Goal: Task Accomplishment & Management: Manage account settings

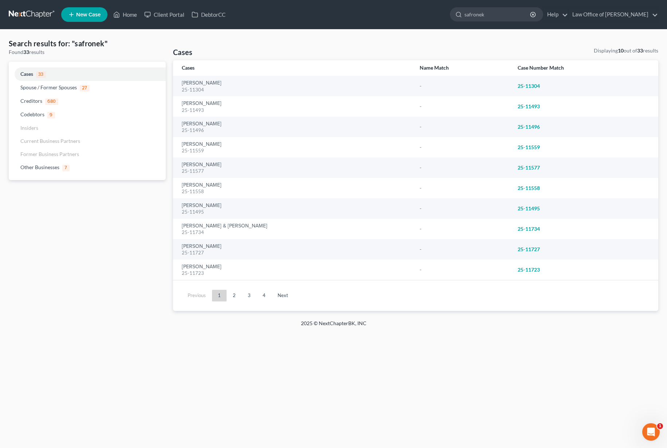
drag, startPoint x: 513, startPoint y: 17, endPoint x: 421, endPoint y: 4, distance: 93.1
click at [421, 4] on nav "Home New Case Client Portal DebtorCC Law Office of Lisa S. Tse lisa@lisatselaw.…" at bounding box center [333, 14] width 667 height 29
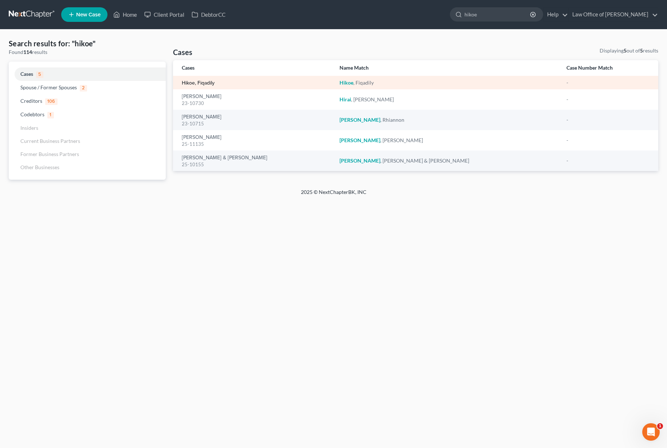
type input "hikoe"
click at [202, 85] on link "Hikoe, Fiqadily" at bounding box center [198, 83] width 33 height 5
select select "6"
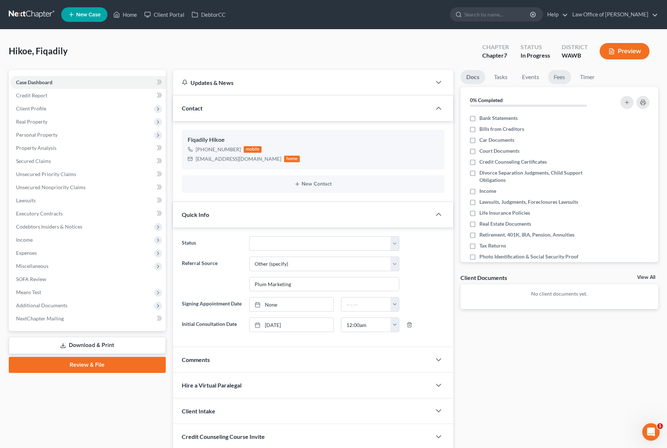
click at [566, 75] on link "Fees" at bounding box center [559, 77] width 23 height 14
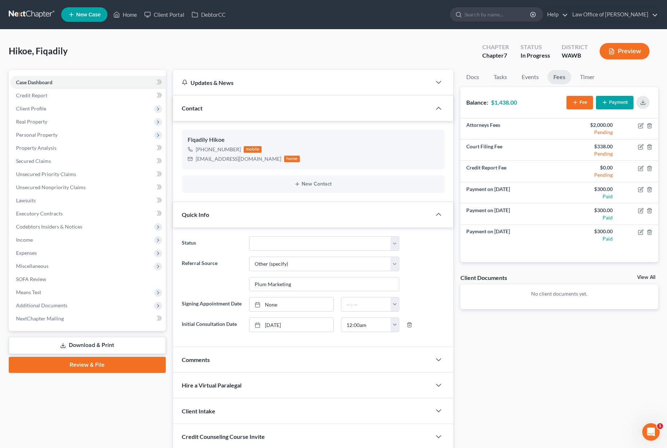
click at [617, 106] on button "Payment" at bounding box center [615, 102] width 38 height 13
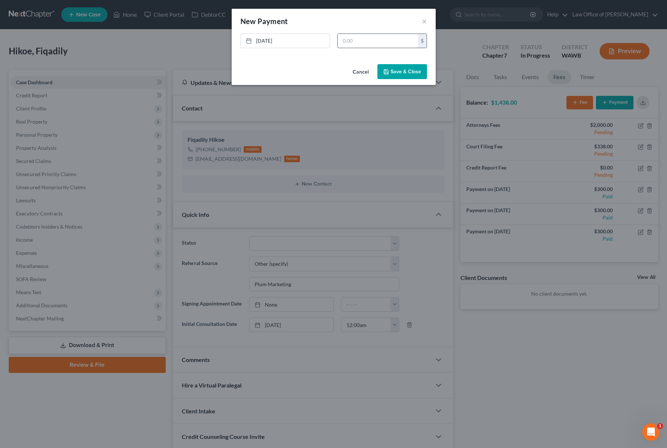
click at [363, 39] on input "text" at bounding box center [378, 41] width 80 height 14
type input "300"
click at [269, 39] on link "8/18/2025" at bounding box center [285, 41] width 89 height 14
click at [407, 73] on button "Save & Close" at bounding box center [403, 71] width 50 height 15
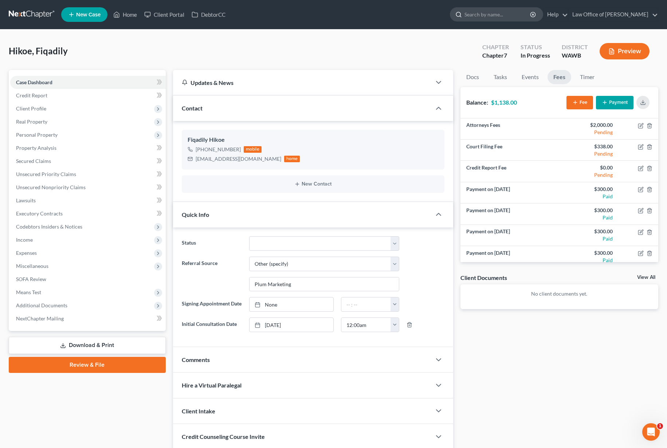
click at [527, 20] on input "search" at bounding box center [498, 14] width 67 height 13
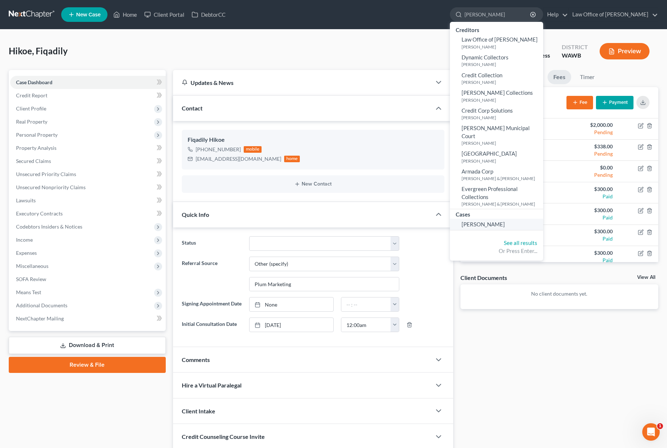
type input "cozza"
click at [504, 221] on span "[PERSON_NAME]" at bounding box center [483, 224] width 43 height 7
select select "6"
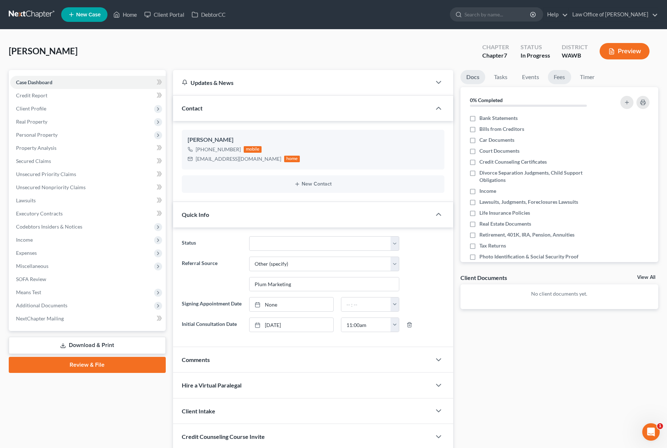
click at [556, 78] on link "Fees" at bounding box center [559, 77] width 23 height 14
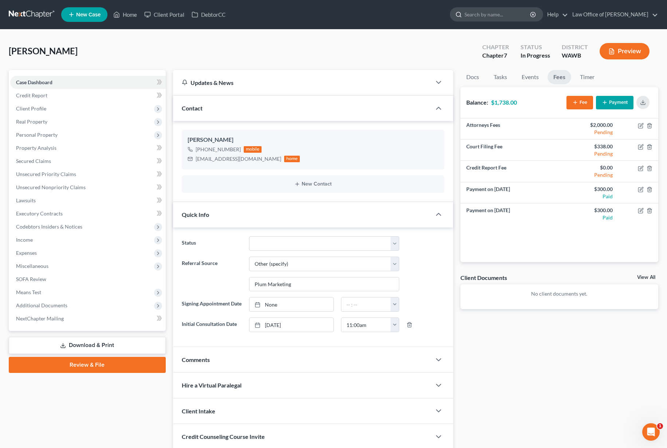
drag, startPoint x: 498, startPoint y: 13, endPoint x: 480, endPoint y: 13, distance: 17.5
click at [497, 13] on input "search" at bounding box center [498, 14] width 67 height 13
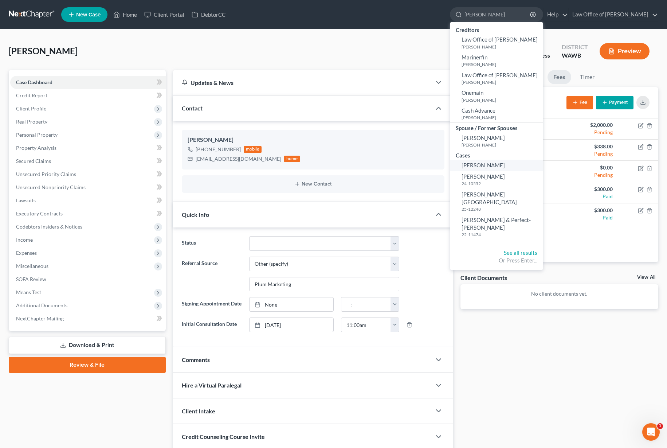
type input "mallory"
click at [505, 164] on span "[PERSON_NAME]" at bounding box center [483, 165] width 43 height 7
select select "6"
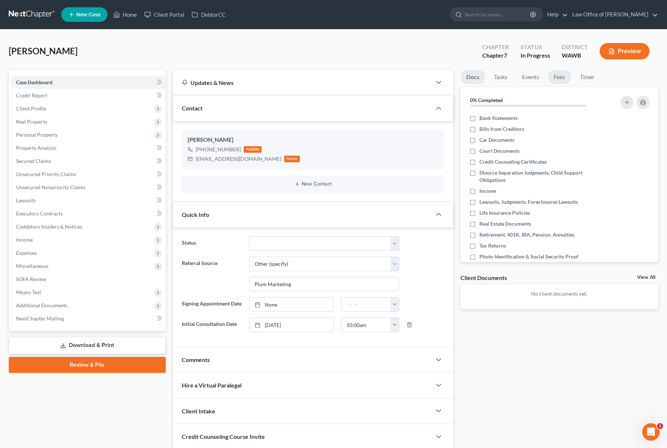
click at [559, 77] on link "Fees" at bounding box center [559, 77] width 23 height 14
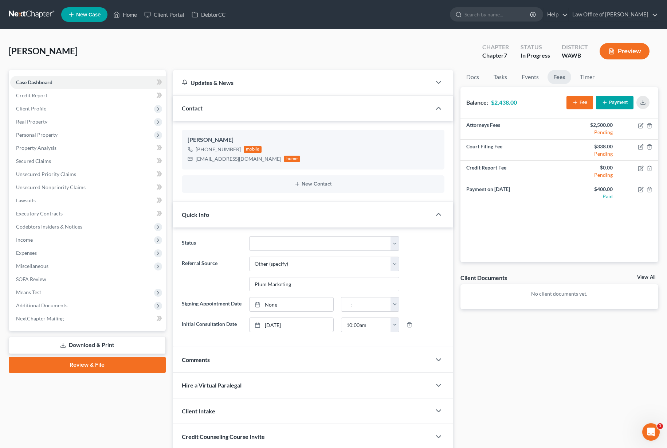
click at [626, 106] on button "Payment" at bounding box center [615, 102] width 38 height 13
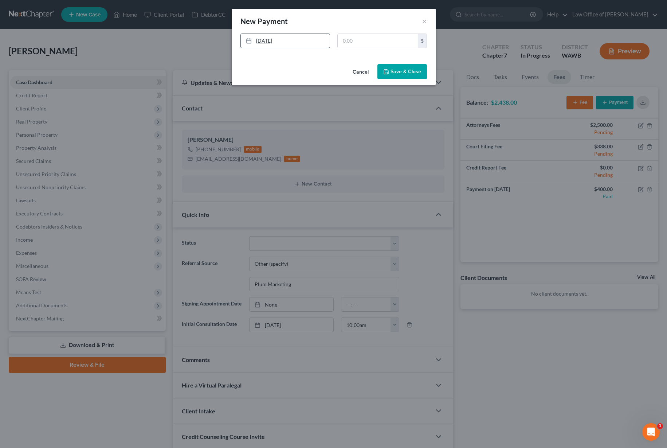
click at [278, 46] on link "8/18/2025" at bounding box center [285, 41] width 89 height 14
click at [356, 42] on input "text" at bounding box center [378, 41] width 80 height 14
type input "400"
click at [393, 74] on button "Save & Close" at bounding box center [403, 71] width 50 height 15
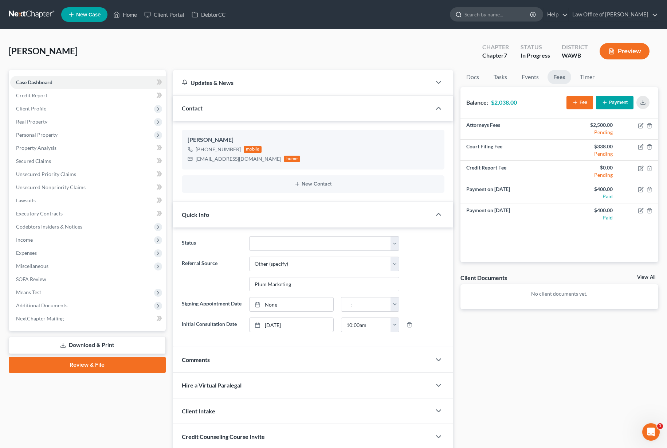
click at [494, 13] on input "search" at bounding box center [498, 14] width 67 height 13
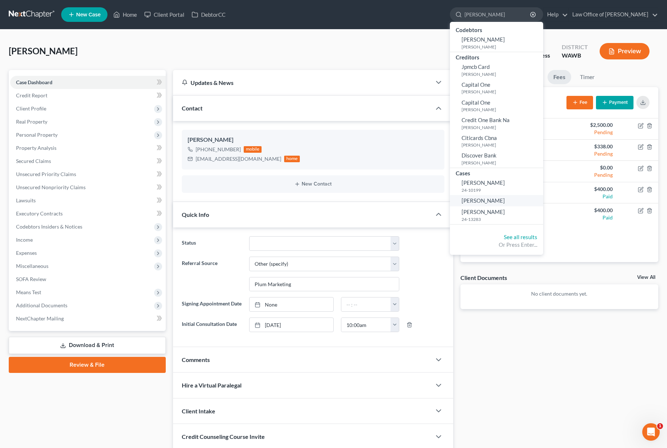
type input "brenda"
click at [493, 203] on span "[PERSON_NAME]" at bounding box center [483, 200] width 43 height 7
select select "6"
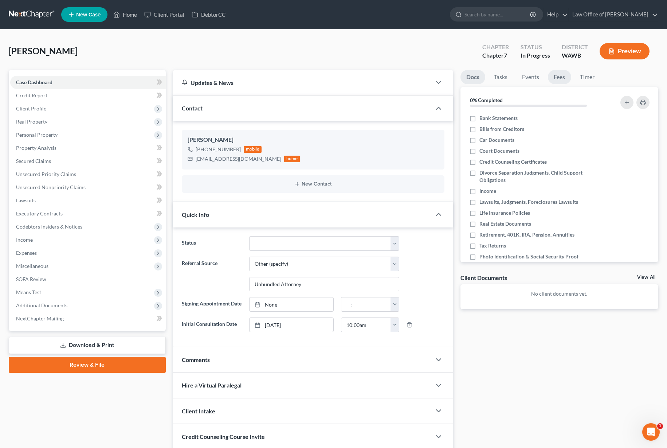
click at [563, 79] on link "Fees" at bounding box center [559, 77] width 23 height 14
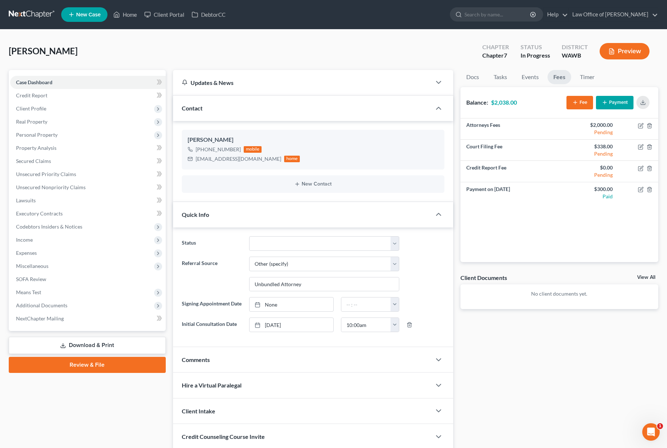
click at [624, 109] on button "Payment" at bounding box center [615, 102] width 38 height 13
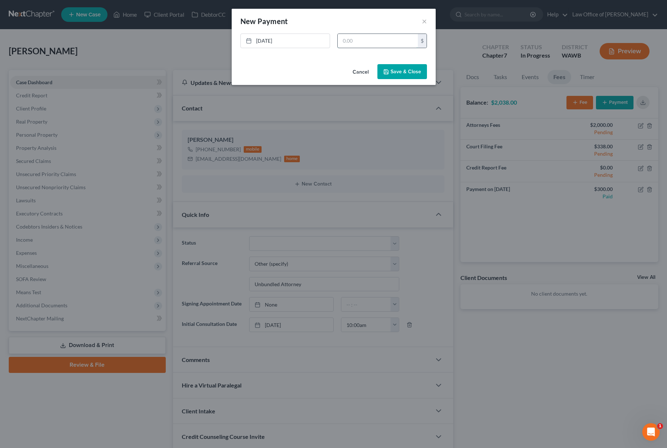
click at [399, 41] on input "text" at bounding box center [378, 41] width 80 height 14
type input "300"
click at [267, 40] on link "8/18/2025" at bounding box center [285, 41] width 89 height 14
click at [409, 72] on button "Save & Close" at bounding box center [403, 71] width 50 height 15
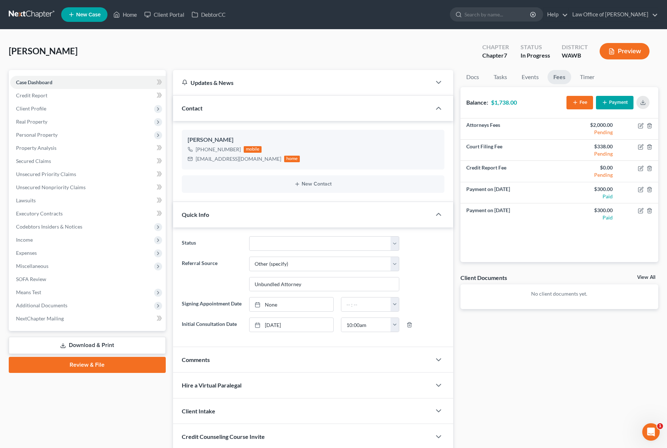
click at [517, 25] on nav "Home New Case Client Portal DebtorCC Law Office of Lisa S. Tse lisa@lisatselaw.…" at bounding box center [333, 14] width 667 height 29
click at [520, 17] on input "search" at bounding box center [498, 14] width 67 height 13
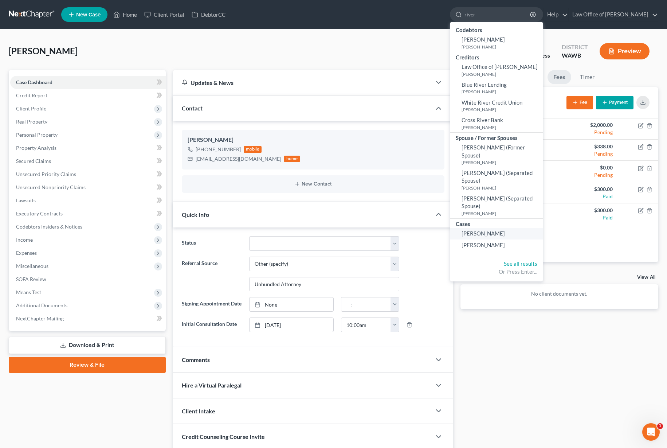
type input "river"
click at [501, 230] on span "[PERSON_NAME]" at bounding box center [483, 233] width 43 height 7
select select "6"
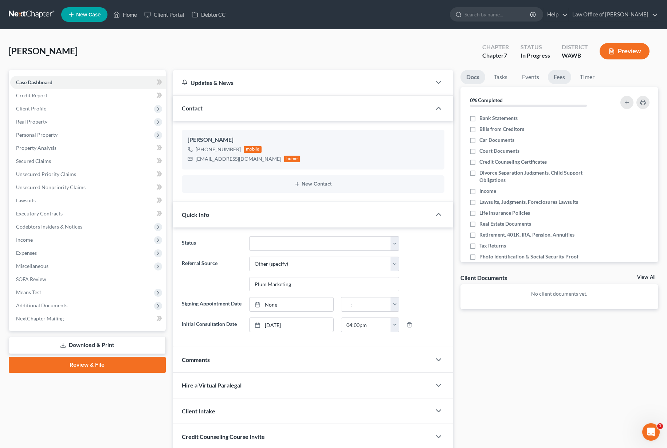
click at [558, 79] on link "Fees" at bounding box center [559, 77] width 23 height 14
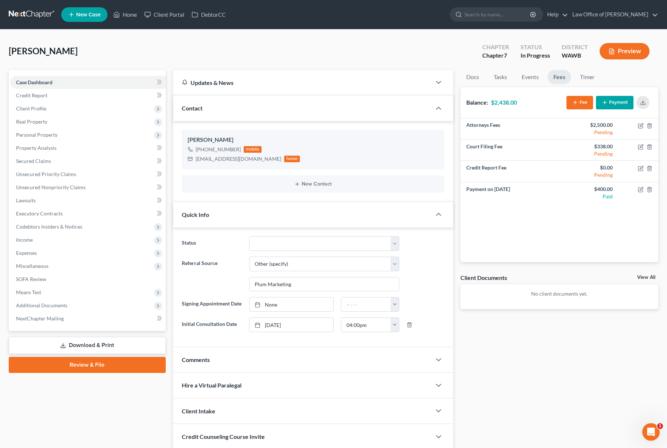
click at [621, 105] on button "Payment" at bounding box center [615, 102] width 38 height 13
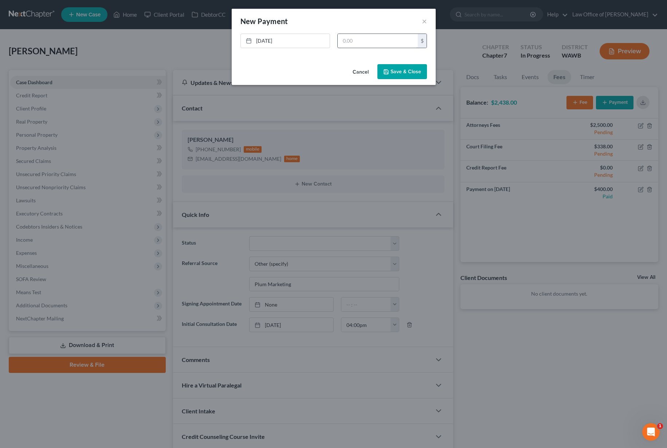
click at [368, 40] on input "text" at bounding box center [378, 41] width 80 height 14
type input "1,219"
click at [273, 40] on link "8/18/2025" at bounding box center [285, 41] width 89 height 14
click at [417, 71] on button "Save & Close" at bounding box center [403, 71] width 50 height 15
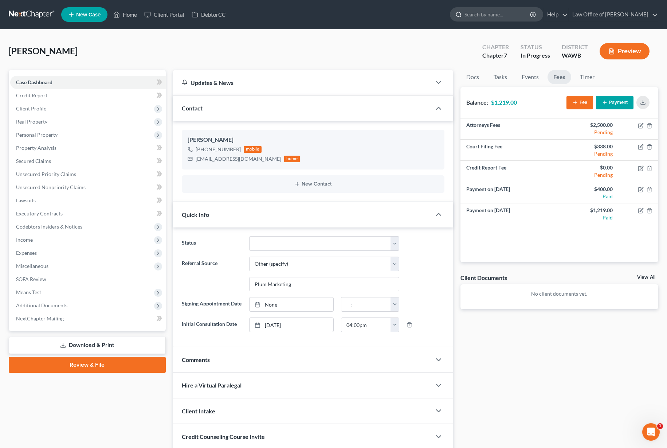
click at [523, 15] on input "search" at bounding box center [498, 14] width 67 height 13
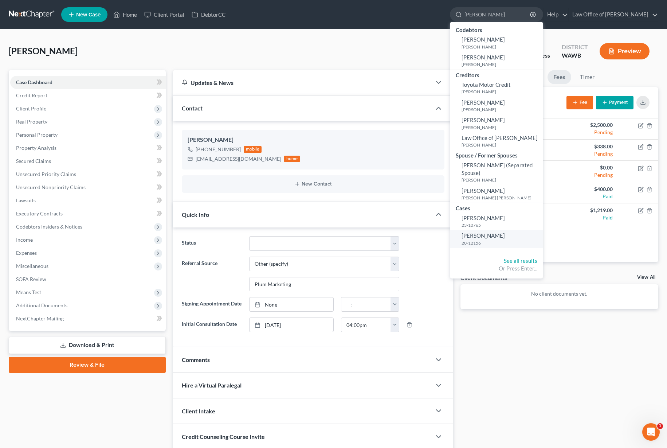
type input "morgan"
click at [513, 240] on small "20-12156" at bounding box center [502, 243] width 80 height 6
select select "6"
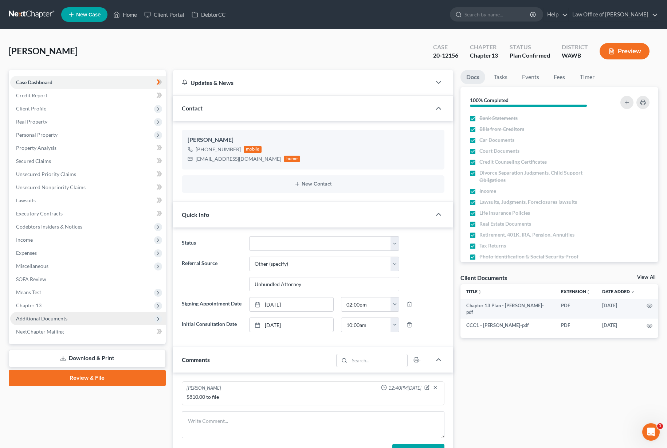
click at [53, 316] on span "Additional Documents" at bounding box center [41, 318] width 51 height 6
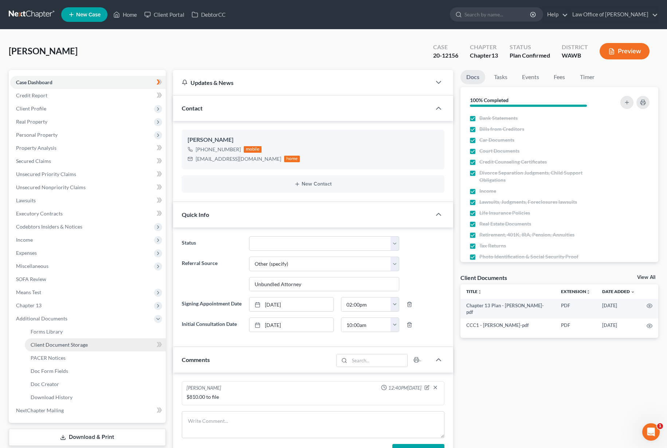
click at [64, 349] on link "Client Document Storage" at bounding box center [95, 344] width 141 height 13
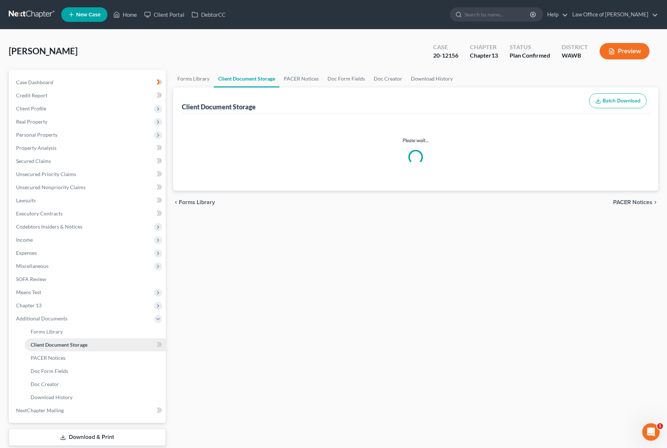
select select "0"
select select "3"
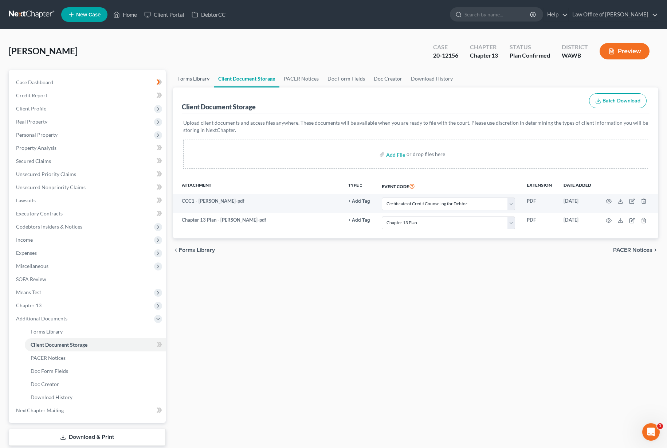
click at [198, 81] on link "Forms Library" at bounding box center [193, 78] width 41 height 17
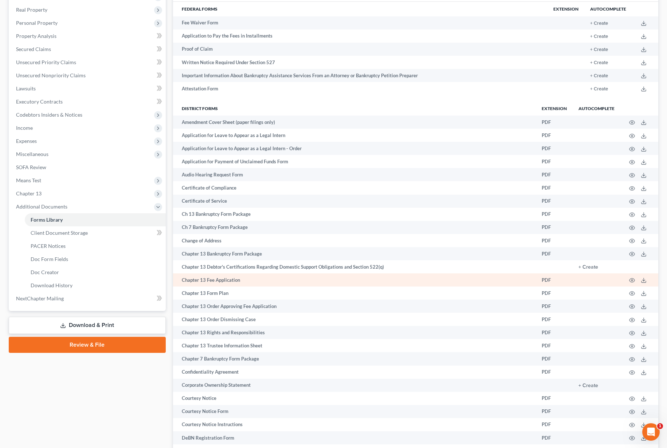
scroll to position [113, 0]
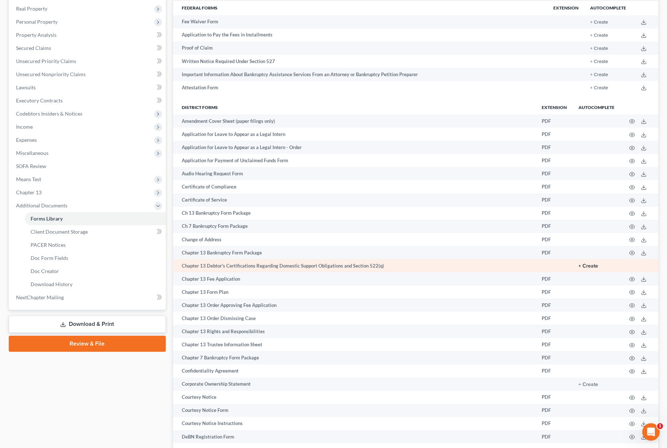
click at [589, 265] on button "+ Create" at bounding box center [589, 265] width 20 height 5
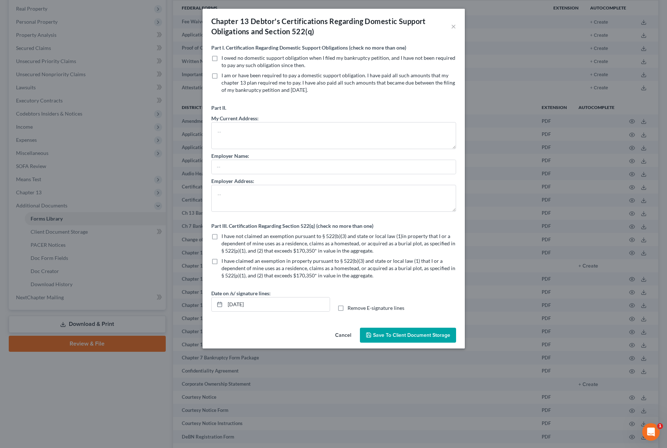
click at [222, 60] on label "I owed no domestic support obligation when I filed my bankruptcy petition, and …" at bounding box center [339, 61] width 235 height 15
click at [224, 59] on input "I owed no domestic support obligation when I filed my bankruptcy petition, and …" at bounding box center [226, 56] width 5 height 5
checkbox input "true"
click at [222, 237] on label "I have not claimed an exemption pursuant to § 522(b)(3) and state or local law …" at bounding box center [339, 243] width 235 height 22
click at [224, 237] on input "I have not claimed an exemption pursuant to § 522(b)(3) and state or local law …" at bounding box center [226, 234] width 5 height 5
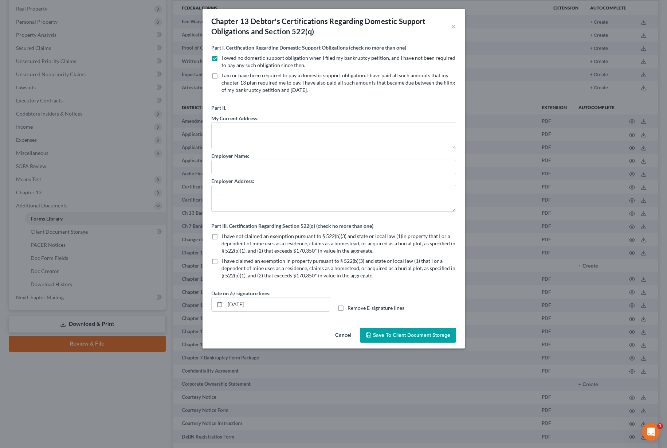
checkbox input "true"
click at [241, 303] on input "[DATE]" at bounding box center [277, 304] width 105 height 14
type input "08/14/2025"
click at [403, 327] on div "Cancel Save to Client Document Storage" at bounding box center [334, 337] width 262 height 24
click at [403, 336] on span "Save to Client Document Storage" at bounding box center [411, 335] width 77 height 6
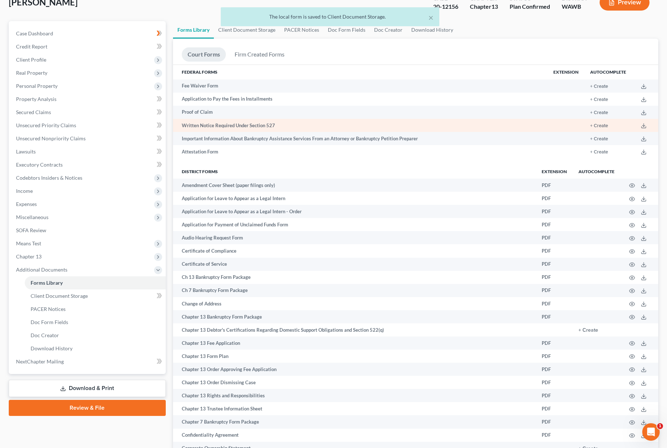
scroll to position [0, 0]
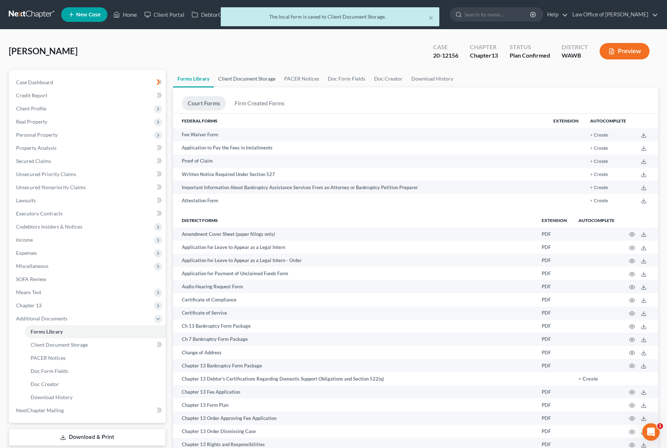
click at [257, 79] on link "Client Document Storage" at bounding box center [247, 78] width 66 height 17
select select "0"
select select "3"
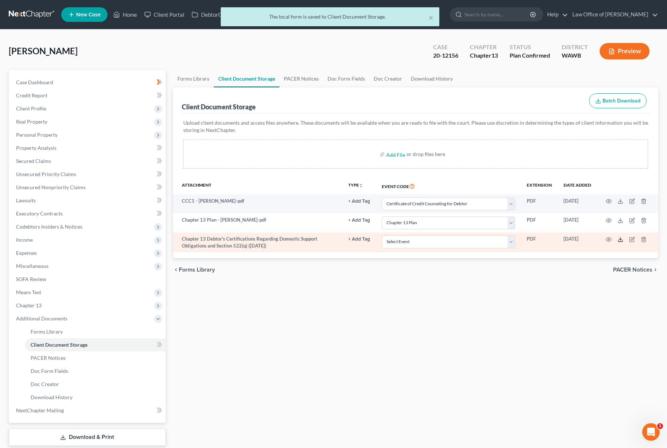
click at [621, 240] on line at bounding box center [621, 238] width 0 height 3
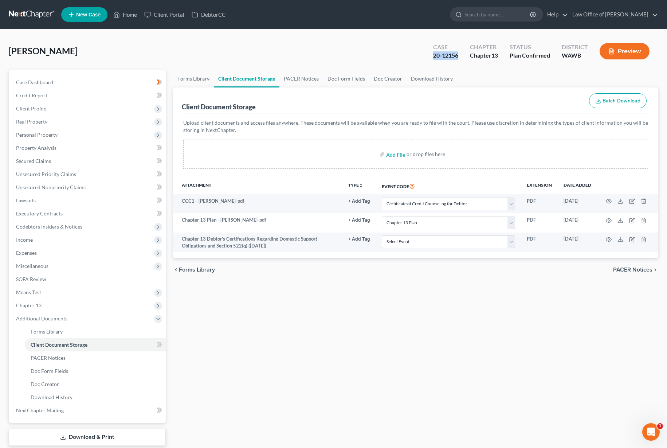
drag, startPoint x: 461, startPoint y: 58, endPoint x: 431, endPoint y: 57, distance: 30.2
click at [431, 57] on div "Case 20-12156" at bounding box center [445, 52] width 37 height 22
copy div "20-12156"
click at [31, 12] on link at bounding box center [32, 14] width 47 height 13
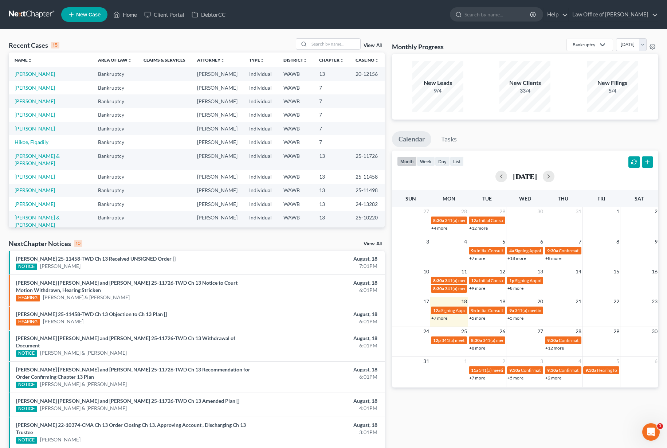
click at [372, 243] on link "View All" at bounding box center [373, 243] width 18 height 5
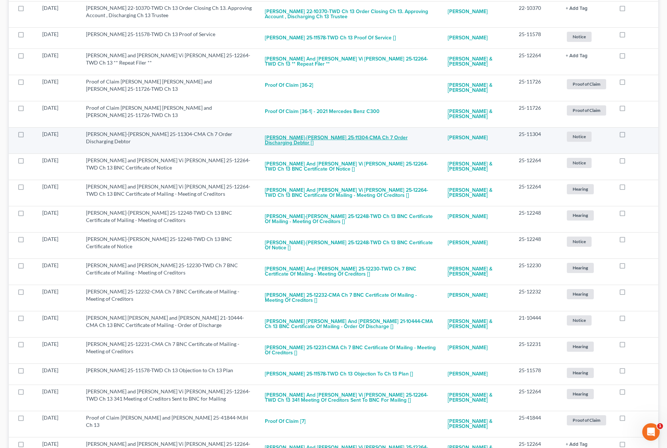
scroll to position [388, 0]
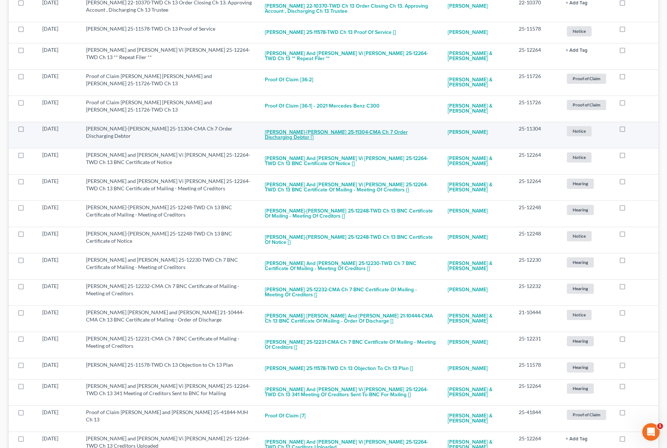
click at [388, 134] on button "Kevin Kwok-Jun Leung 25-11304-CMA Ch 7 Order Discharging Debtor []" at bounding box center [350, 135] width 171 height 20
checkbox input "true"
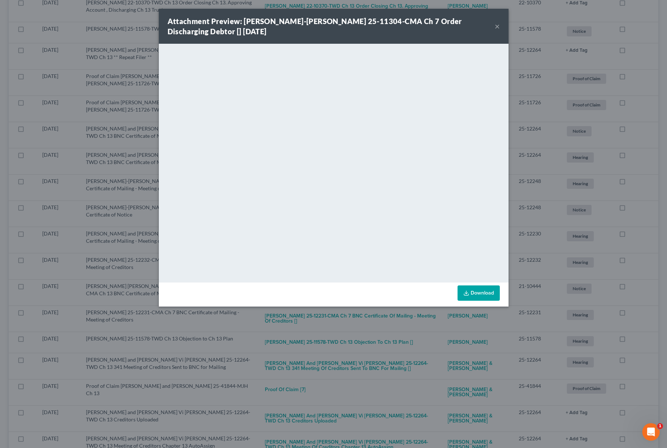
click at [497, 27] on button "×" at bounding box center [497, 26] width 5 height 9
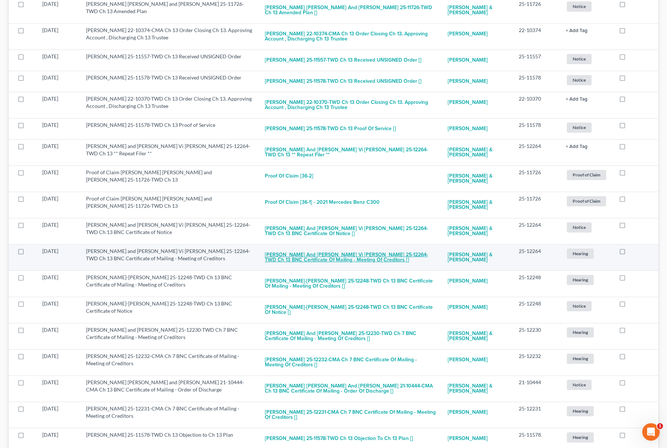
scroll to position [0, 0]
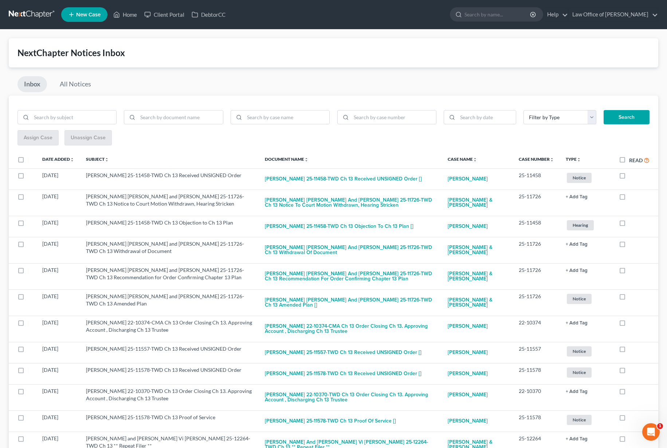
click at [629, 160] on label "Read" at bounding box center [639, 160] width 20 height 8
click at [632, 160] on input "Read" at bounding box center [634, 158] width 5 height 5
checkbox input "true"
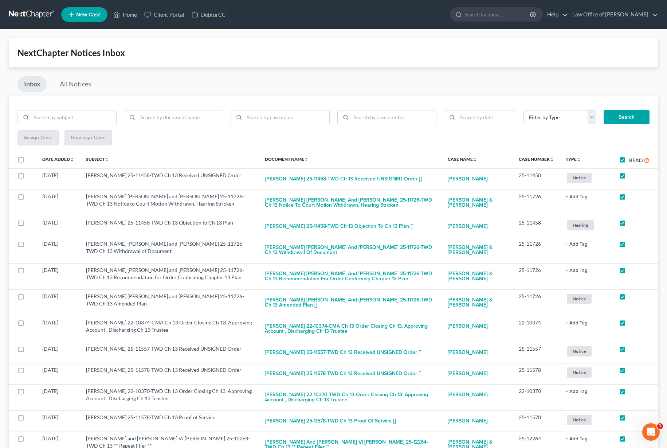
checkbox input "true"
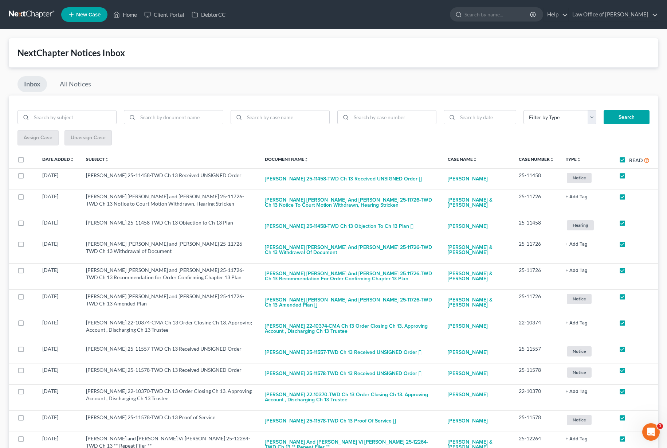
checkbox input "true"
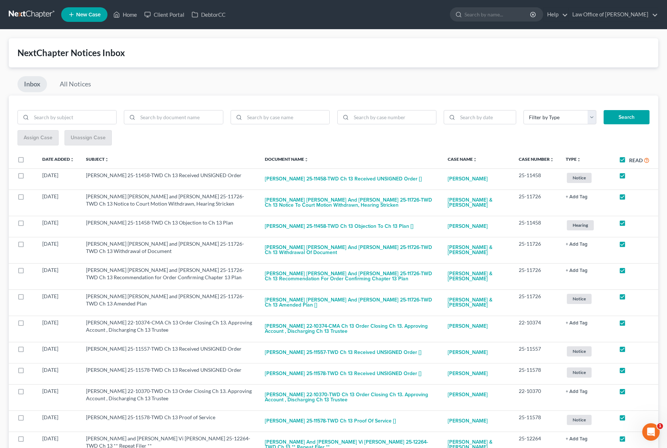
checkbox input "true"
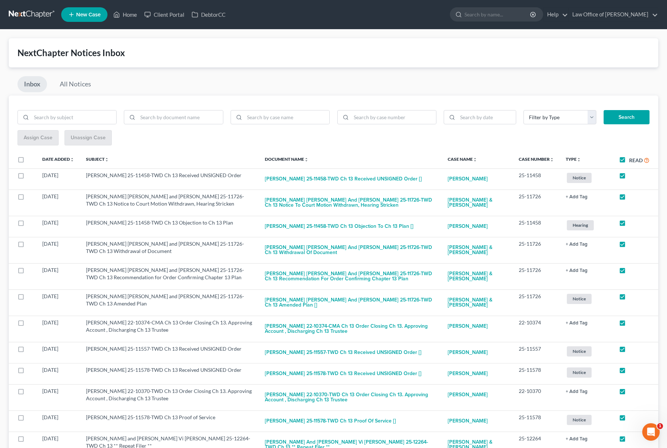
checkbox input "true"
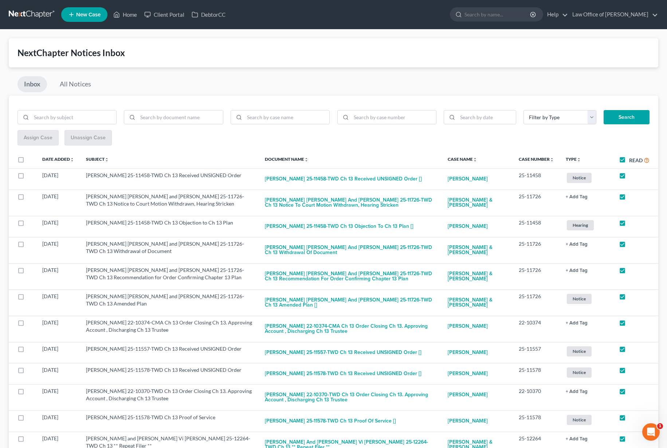
checkbox input "true"
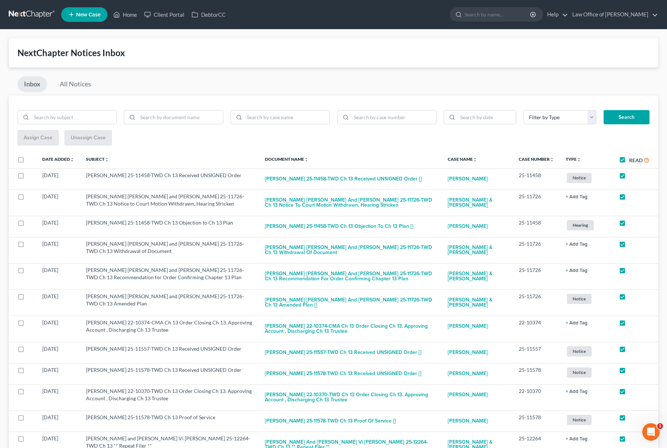
checkbox input "true"
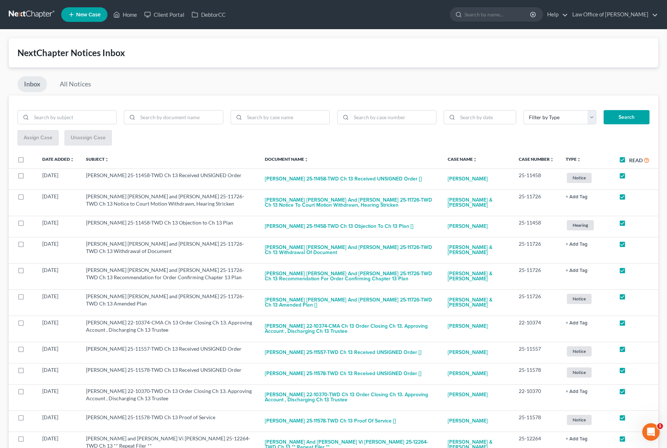
checkbox input "true"
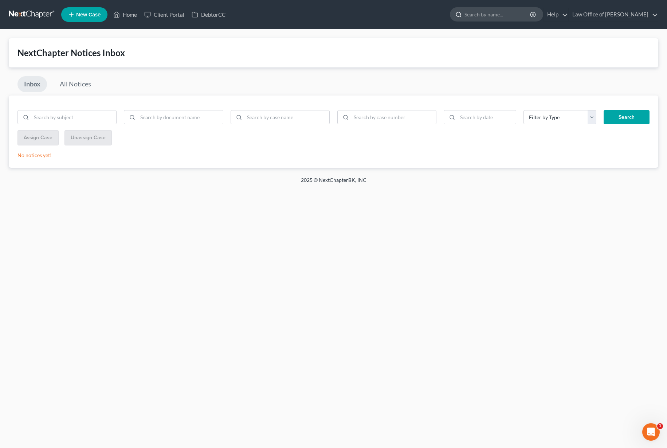
click at [512, 14] on input "search" at bounding box center [498, 14] width 67 height 13
type input "robyne"
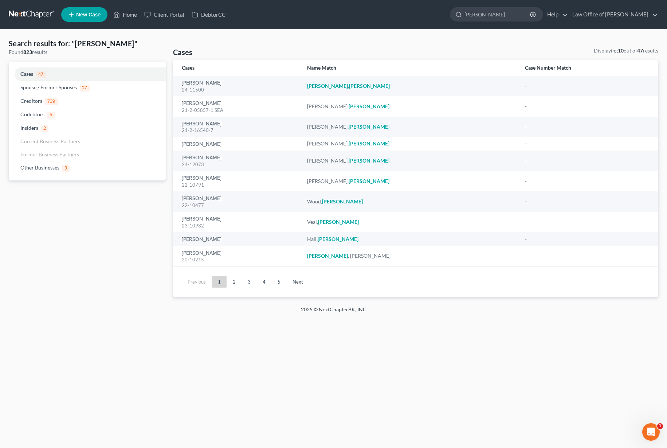
drag, startPoint x: 523, startPoint y: 16, endPoint x: 312, endPoint y: 3, distance: 212.1
click at [312, 3] on nav "Home New Case Client Portal DebtorCC Law Office of Lisa S. Tse lisa@lisatselaw.…" at bounding box center [333, 14] width 667 height 29
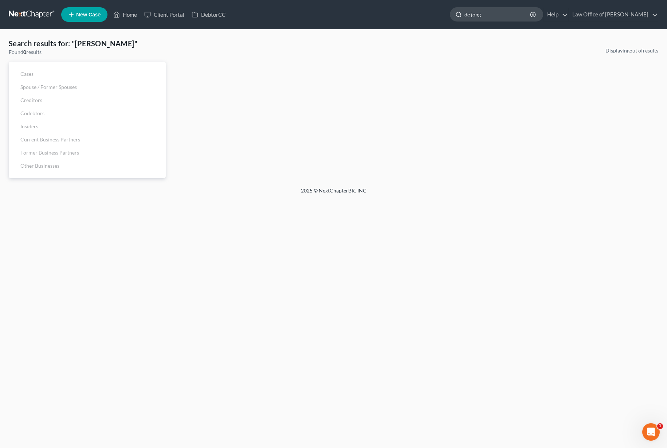
click at [523, 19] on input "de jong" at bounding box center [498, 14] width 67 height 13
drag, startPoint x: 480, startPoint y: 12, endPoint x: 426, endPoint y: 12, distance: 54.3
click at [446, 12] on ul "New Case Home Client Portal DebtorCC robyne - No Result - Codebtors Robyn Sloan…" at bounding box center [359, 14] width 597 height 19
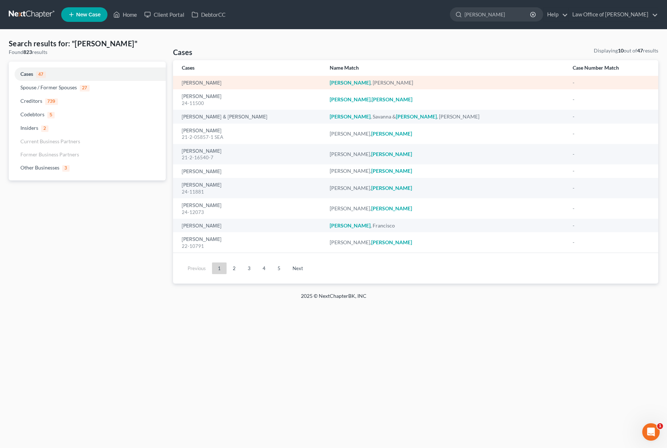
type input "roath"
click at [206, 87] on td "[PERSON_NAME]" at bounding box center [248, 82] width 151 height 13
click at [206, 82] on link "[PERSON_NAME]" at bounding box center [202, 83] width 40 height 5
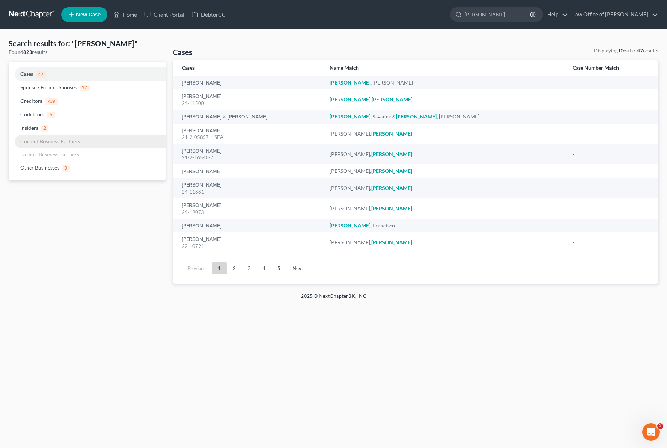
select select "6"
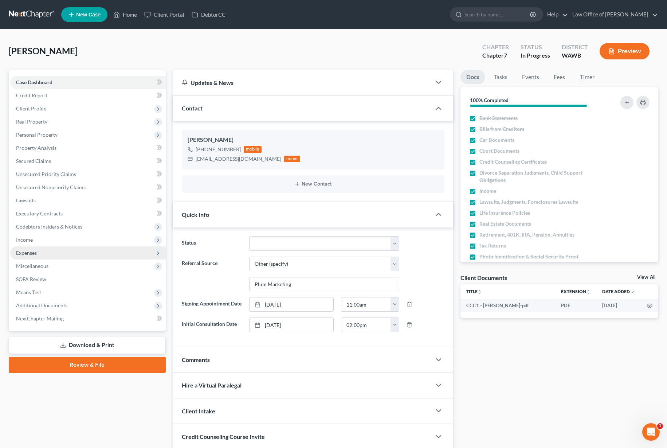
click at [53, 255] on span "Expenses" at bounding box center [88, 252] width 156 height 13
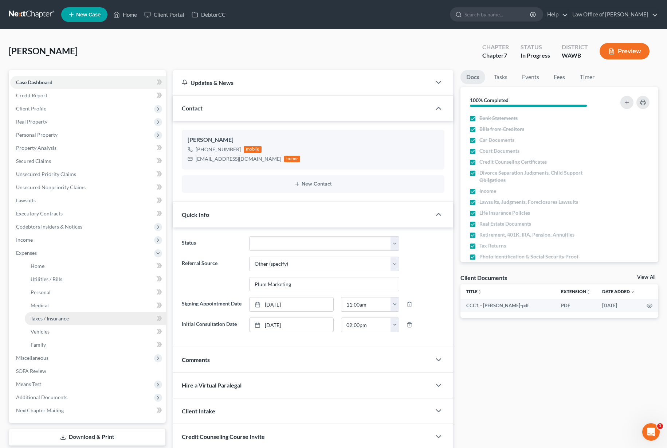
click at [87, 321] on link "Taxes / Insurance" at bounding box center [95, 318] width 141 height 13
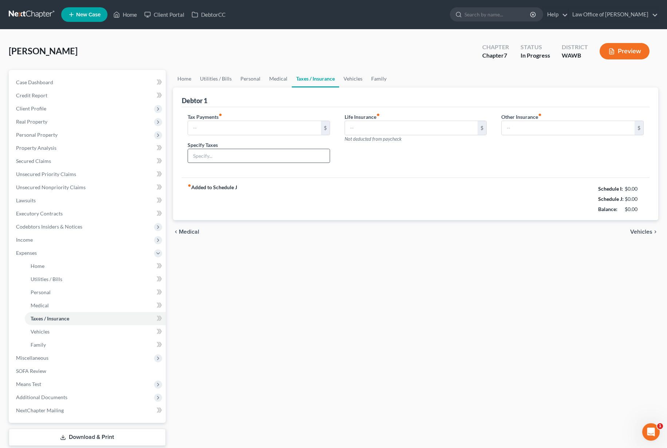
type input "0.00"
type input "27.00"
type input "0.00"
click at [339, 78] on link "Vehicles" at bounding box center [353, 78] width 28 height 17
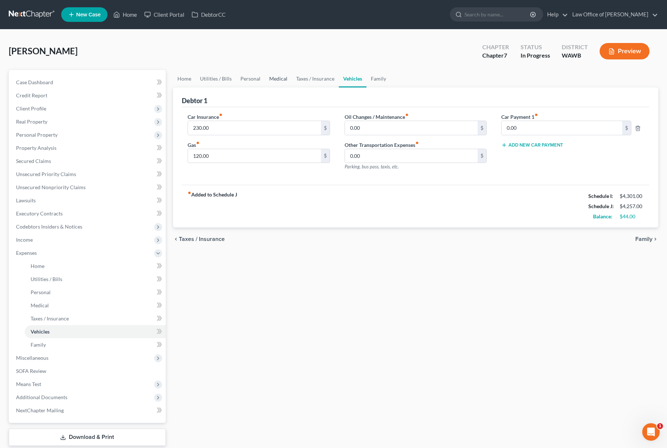
click at [278, 81] on link "Medical" at bounding box center [278, 78] width 27 height 17
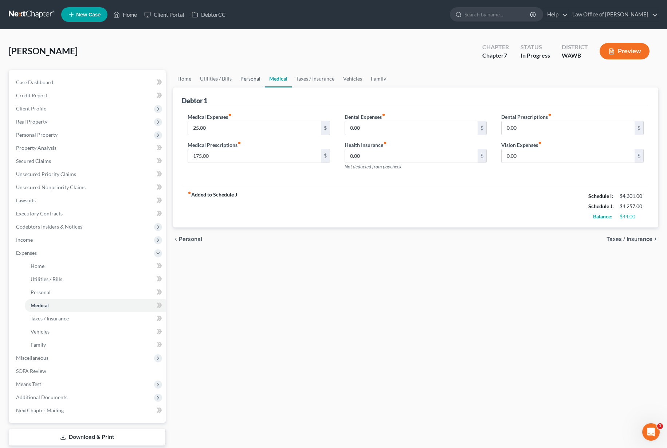
click at [255, 83] on link "Personal" at bounding box center [250, 78] width 29 height 17
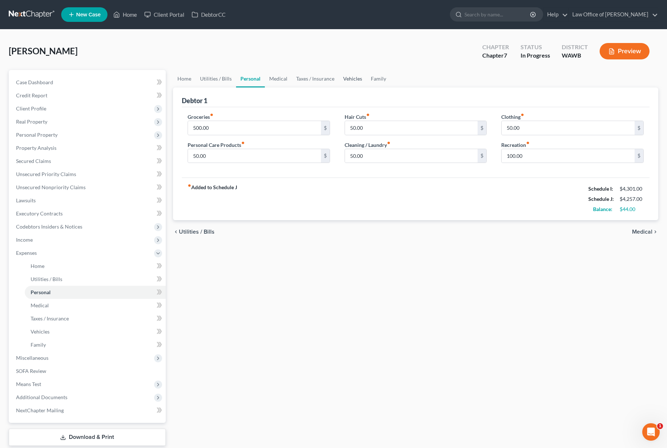
click at [349, 77] on link "Vehicles" at bounding box center [353, 78] width 28 height 17
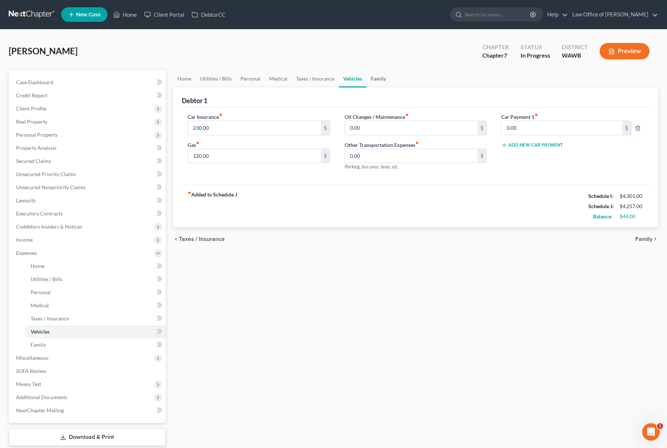
click at [380, 78] on link "Family" at bounding box center [379, 78] width 24 height 17
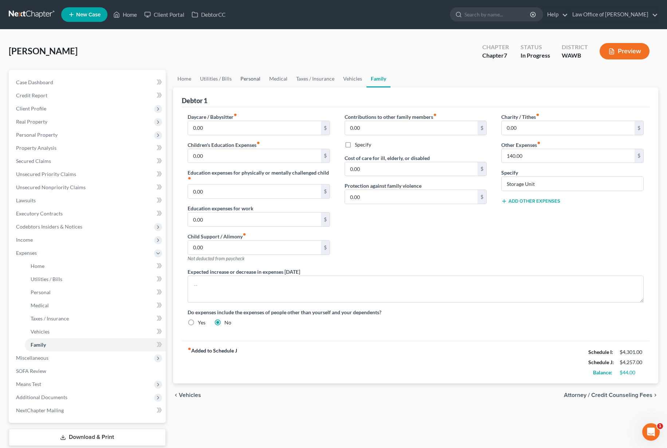
click at [240, 81] on link "Personal" at bounding box center [250, 78] width 29 height 17
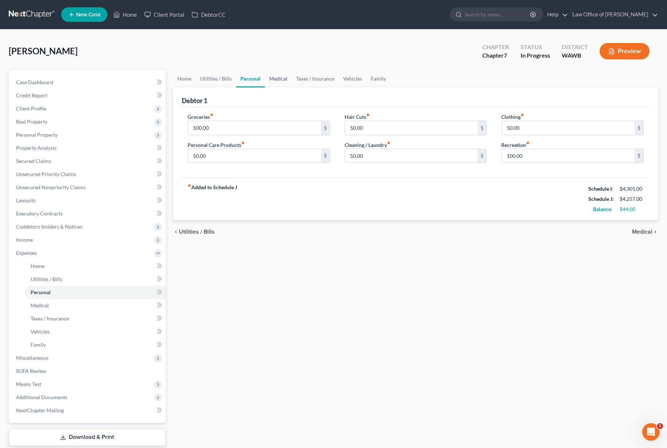
click at [271, 85] on link "Medical" at bounding box center [278, 78] width 27 height 17
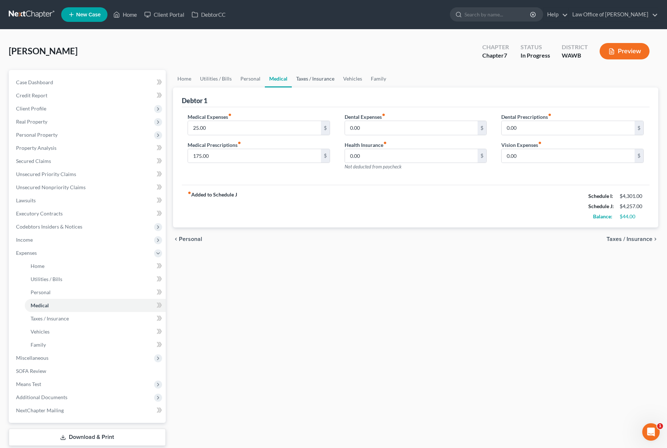
click at [303, 81] on link "Taxes / Insurance" at bounding box center [315, 78] width 47 height 17
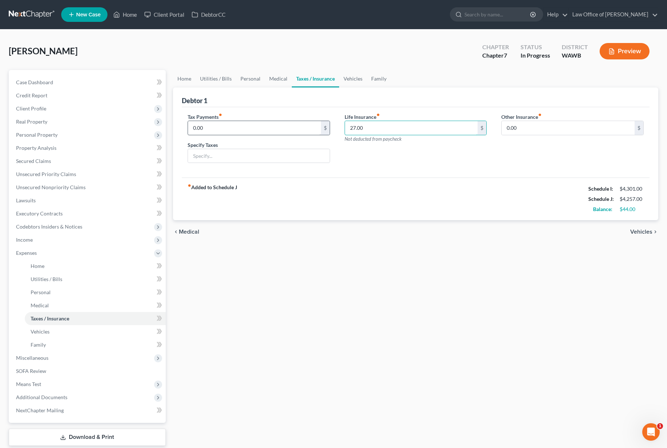
drag, startPoint x: 368, startPoint y: 130, endPoint x: 242, endPoint y: 126, distance: 125.8
click at [261, 126] on div "Tax Payments fiber_manual_record 0.00 $ Specify Taxes Life Insurance fiber_manu…" at bounding box center [415, 141] width 471 height 56
drag, startPoint x: 396, startPoint y: 133, endPoint x: 162, endPoint y: 112, distance: 234.5
click at [162, 112] on div "Petition Navigation Case Dashboard Payments Invoices Payments Payments Credit R…" at bounding box center [333, 267] width 657 height 395
type input "227"
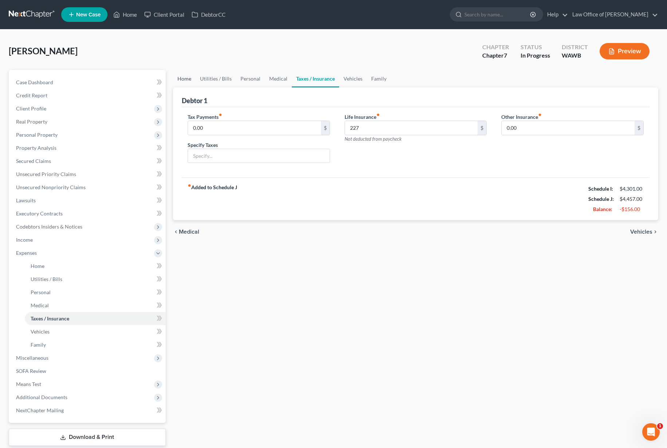
click at [190, 75] on link "Home" at bounding box center [184, 78] width 23 height 17
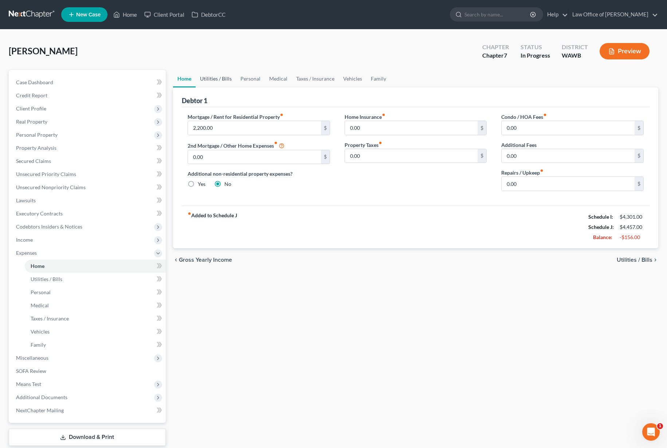
click at [216, 79] on link "Utilities / Bills" at bounding box center [216, 78] width 40 height 17
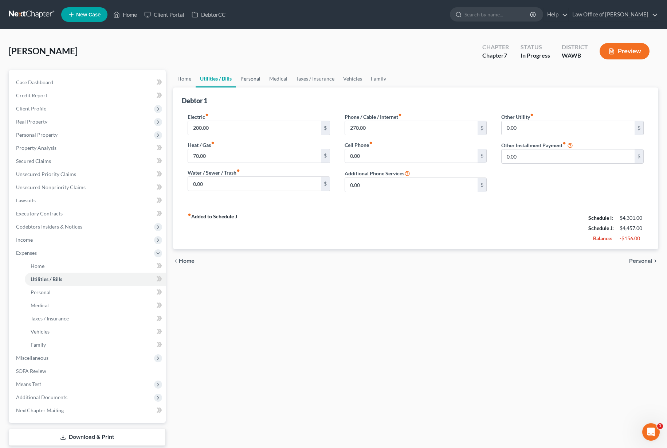
click at [245, 79] on link "Personal" at bounding box center [250, 78] width 29 height 17
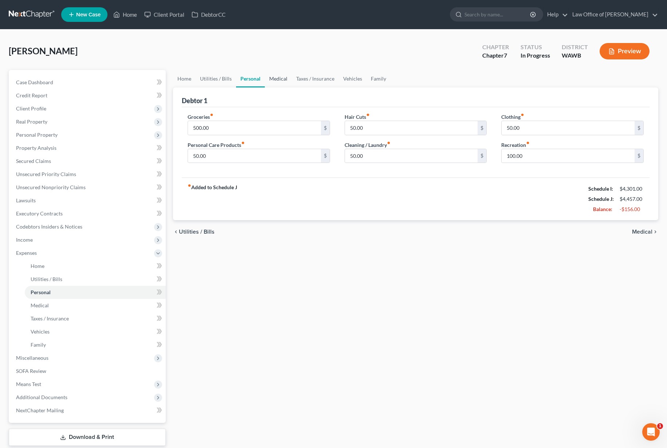
click at [282, 80] on link "Medical" at bounding box center [278, 78] width 27 height 17
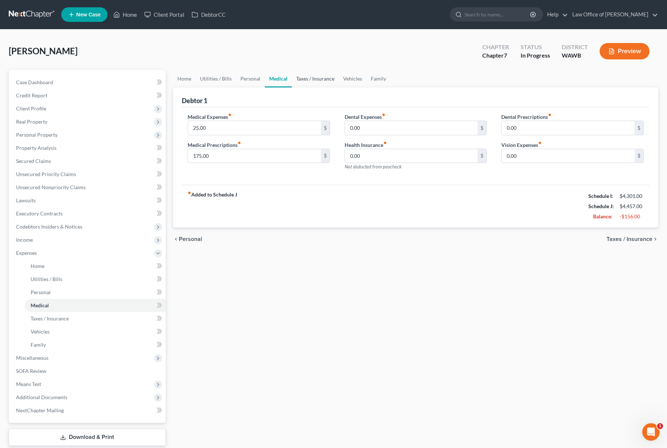
click at [307, 79] on link "Taxes / Insurance" at bounding box center [315, 78] width 47 height 17
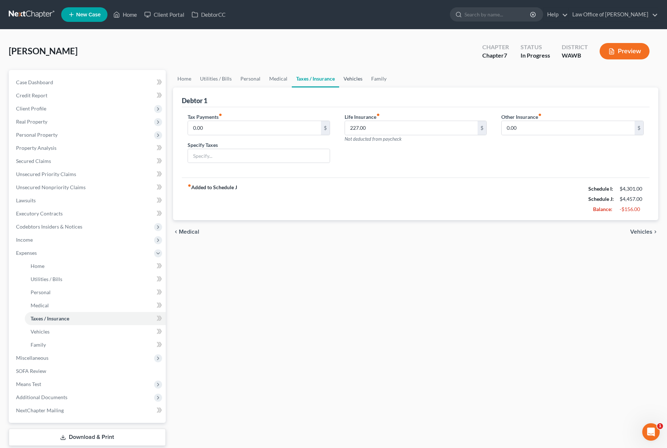
click at [361, 78] on link "Vehicles" at bounding box center [353, 78] width 28 height 17
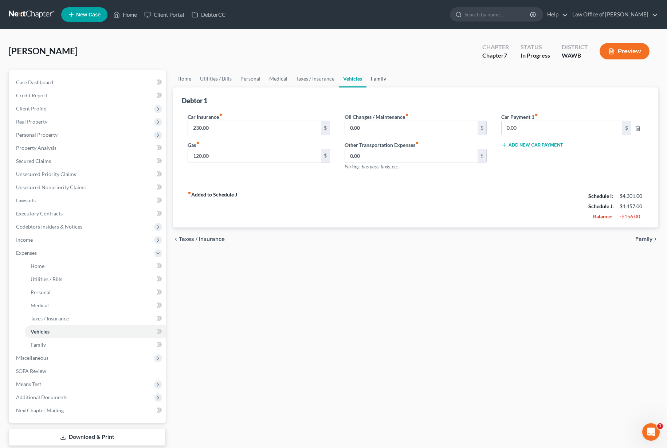
click at [379, 77] on link "Family" at bounding box center [379, 78] width 24 height 17
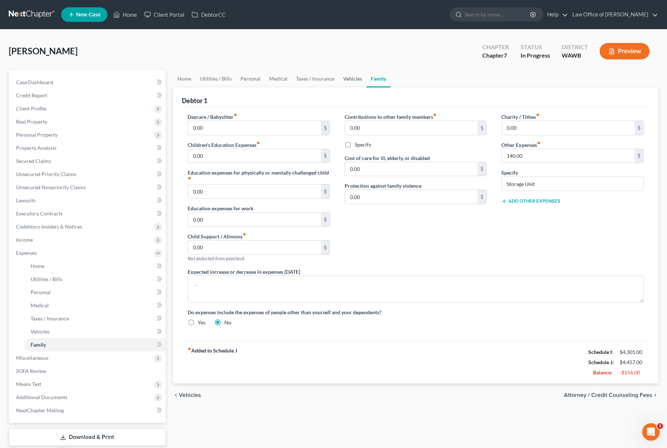
click at [354, 78] on link "Vehicles" at bounding box center [353, 78] width 28 height 17
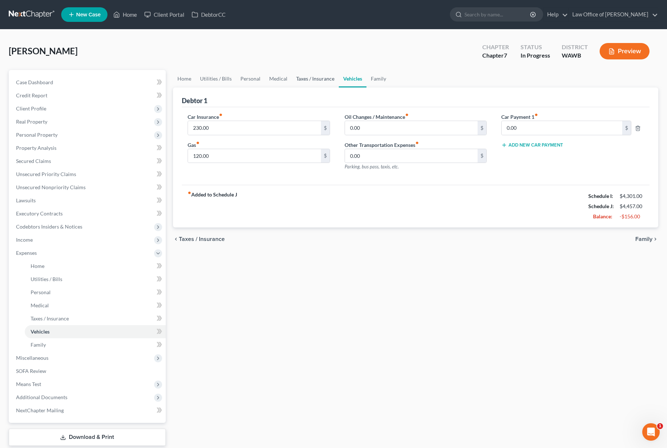
click at [315, 75] on link "Taxes / Insurance" at bounding box center [315, 78] width 47 height 17
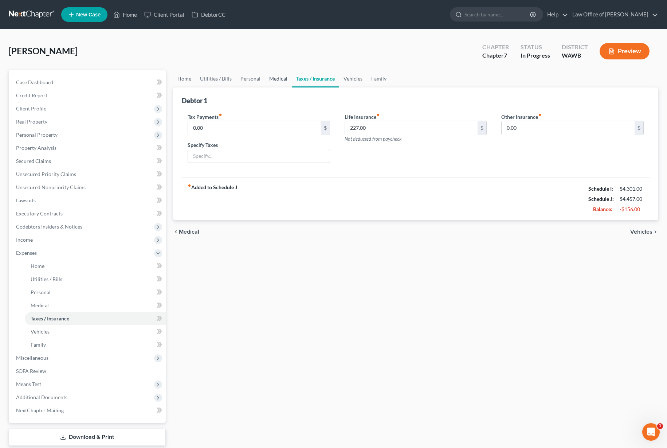
click at [272, 78] on link "Medical" at bounding box center [278, 78] width 27 height 17
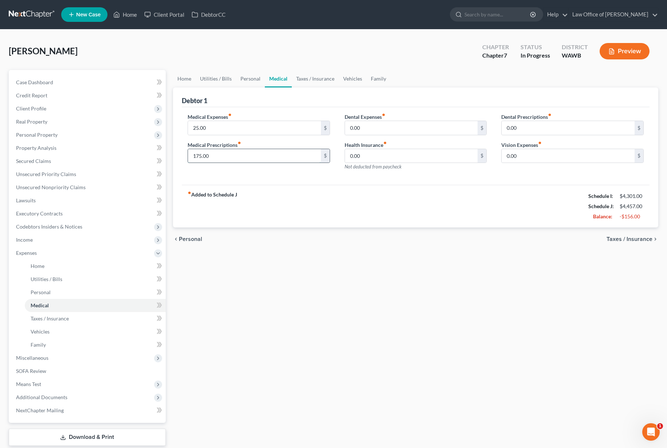
click at [219, 156] on input "175.00" at bounding box center [254, 156] width 133 height 14
type input "100"
click at [261, 85] on link "Personal" at bounding box center [250, 78] width 29 height 17
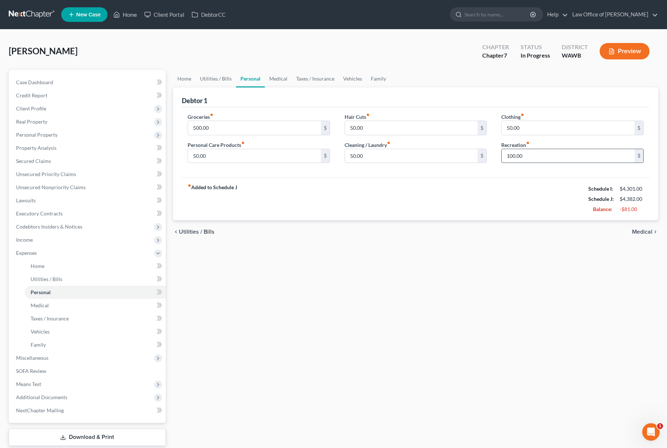
click at [529, 155] on input "100.00" at bounding box center [568, 156] width 133 height 14
type input "0.00"
click at [99, 239] on span "Income" at bounding box center [88, 239] width 156 height 13
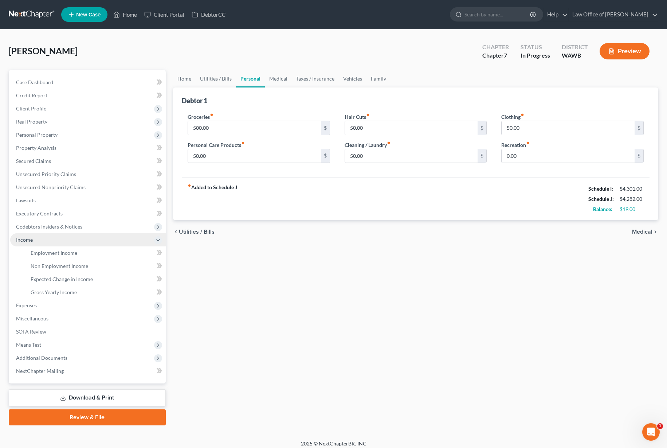
scroll to position [5, 0]
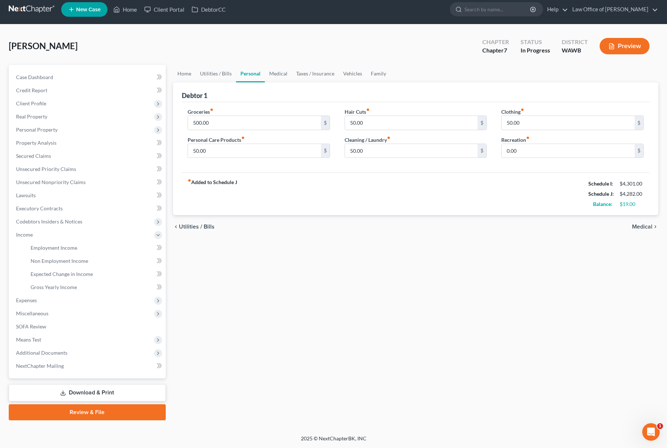
click at [493, 17] on ul "New Case Home Client Portal DebtorCC - No Result - See all results Or Press Ent…" at bounding box center [359, 9] width 597 height 19
click at [497, 9] on input "search" at bounding box center [498, 9] width 67 height 13
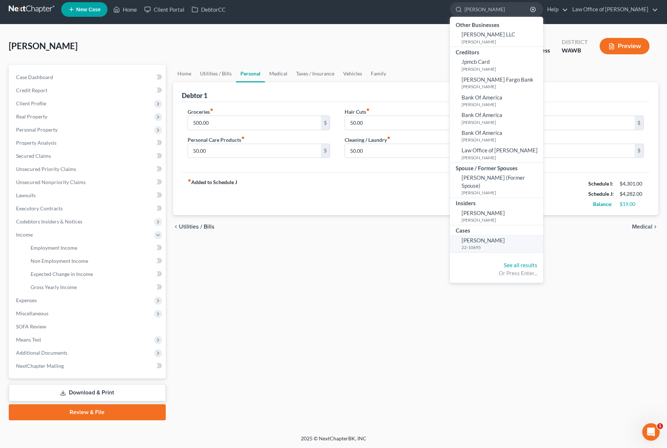
type input "cabrera"
click at [502, 237] on span "[PERSON_NAME]" at bounding box center [483, 240] width 43 height 7
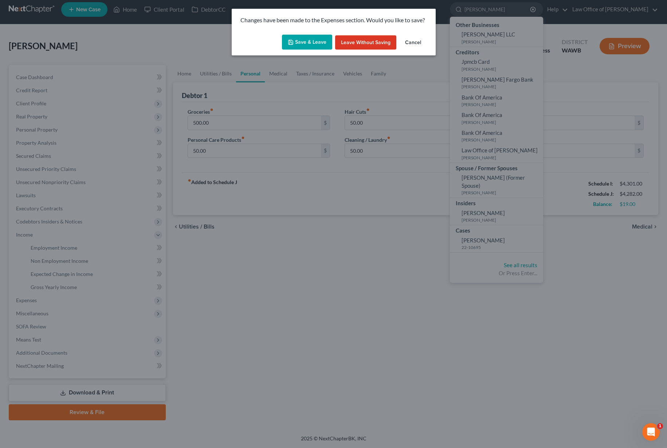
click at [325, 44] on button "Save & Leave" at bounding box center [307, 42] width 50 height 15
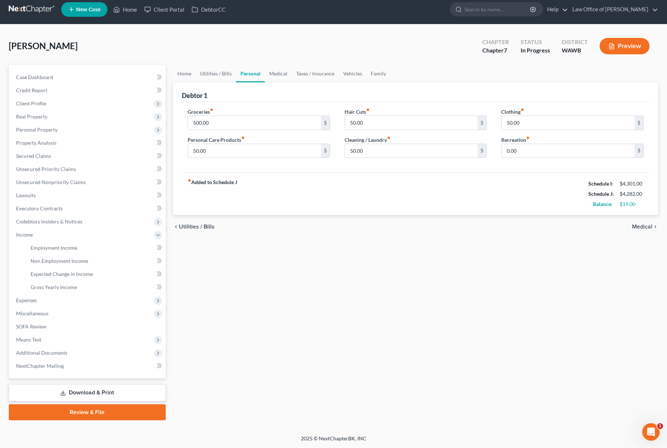
select select "6"
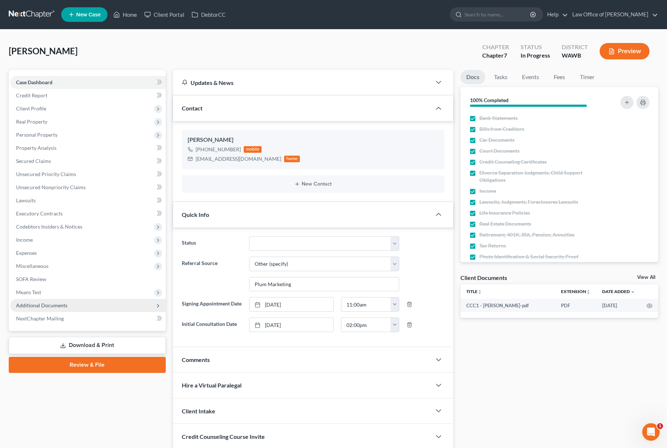
click at [85, 309] on span "Additional Documents" at bounding box center [88, 305] width 156 height 13
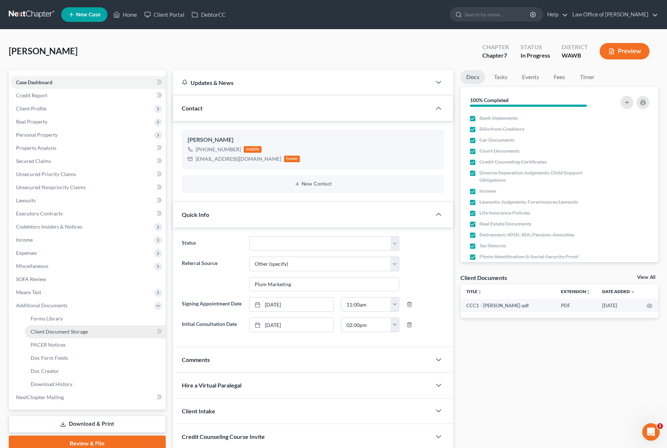
click at [69, 334] on span "Client Document Storage" at bounding box center [59, 331] width 57 height 6
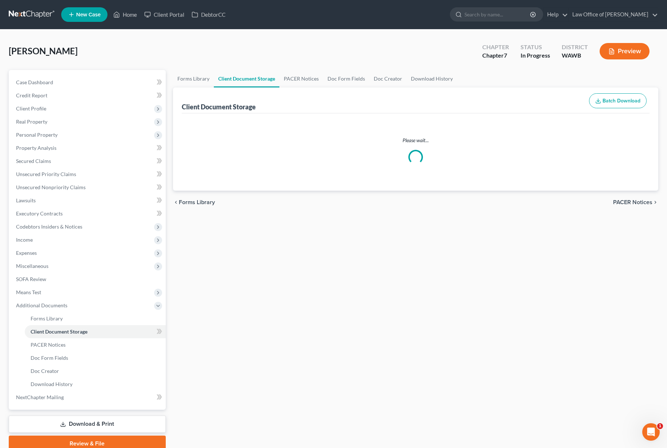
select select "0"
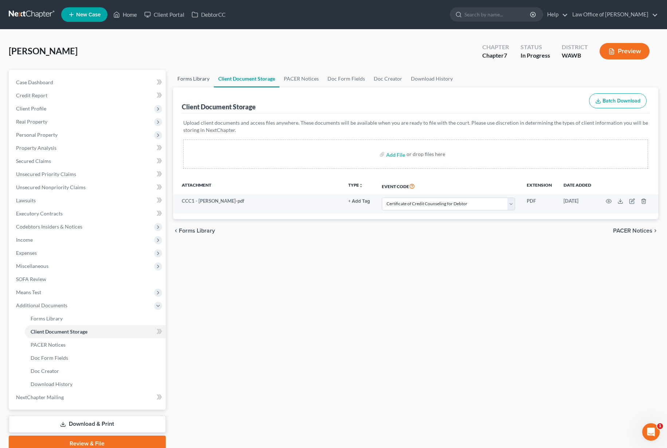
click at [187, 83] on link "Forms Library" at bounding box center [193, 78] width 41 height 17
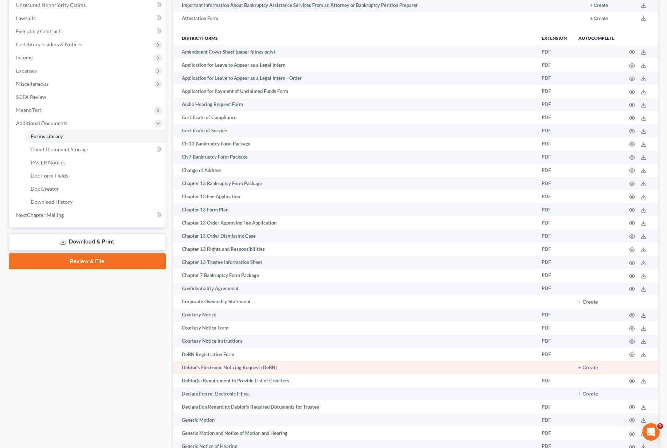
scroll to position [185, 0]
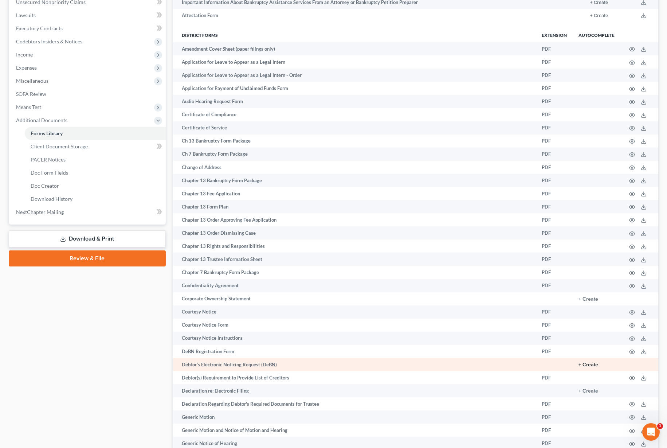
click at [589, 365] on button "+ Create" at bounding box center [589, 364] width 20 height 5
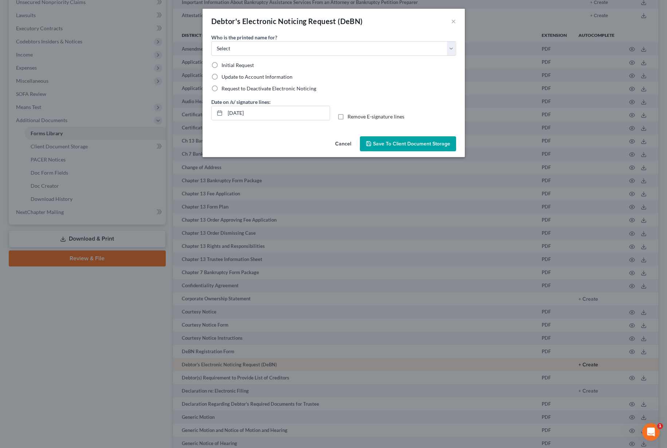
click at [589, 365] on div "Debtor's Electronic Noticing Request (DeBN) × Who is the printed name for? Sele…" at bounding box center [333, 224] width 667 height 448
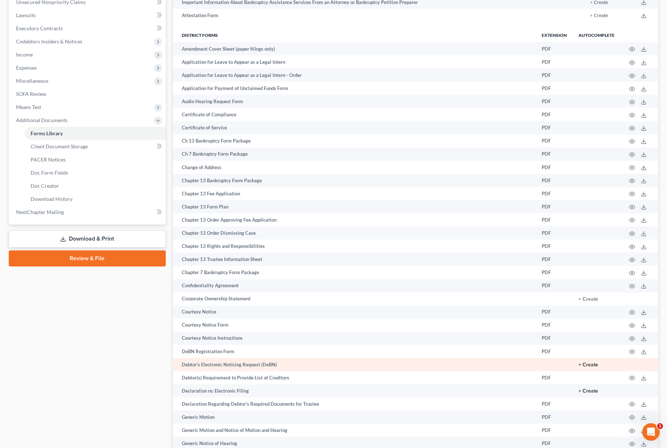
drag, startPoint x: 589, startPoint y: 392, endPoint x: 586, endPoint y: 364, distance: 27.8
click at [586, 365] on tbody "Amendment Cover Sheet (paper filings only) PDF Application for Leave to Appear …" at bounding box center [415, 357] width 485 height 631
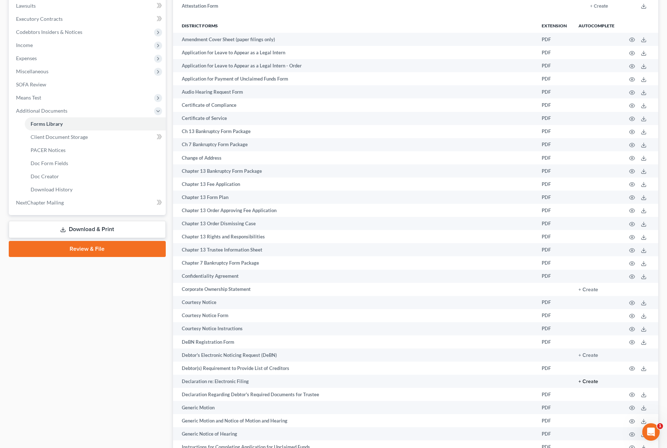
scroll to position [0, 0]
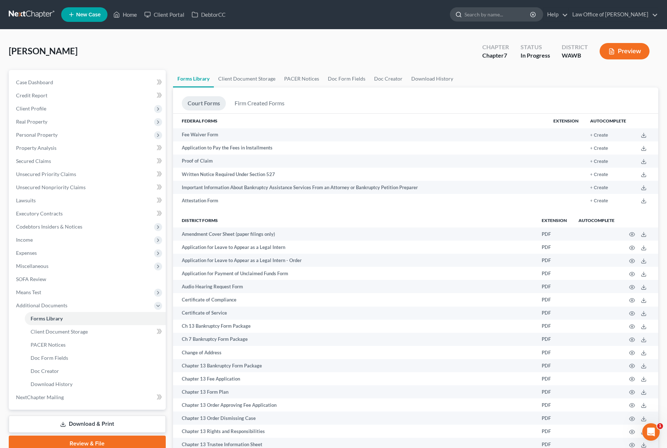
click at [525, 16] on input "search" at bounding box center [498, 14] width 67 height 13
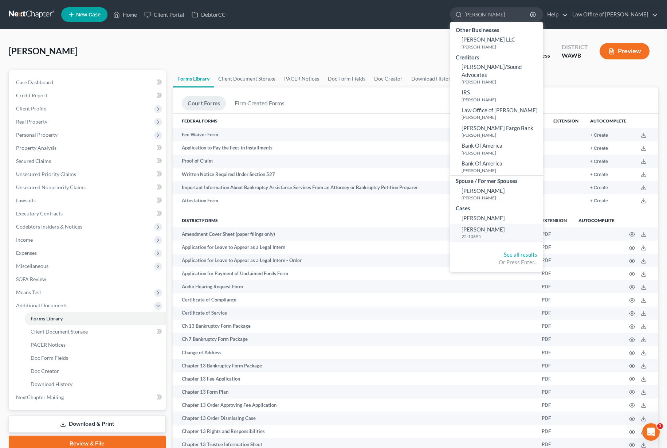
type input "jorge"
click at [501, 226] on span "[PERSON_NAME]" at bounding box center [483, 229] width 43 height 7
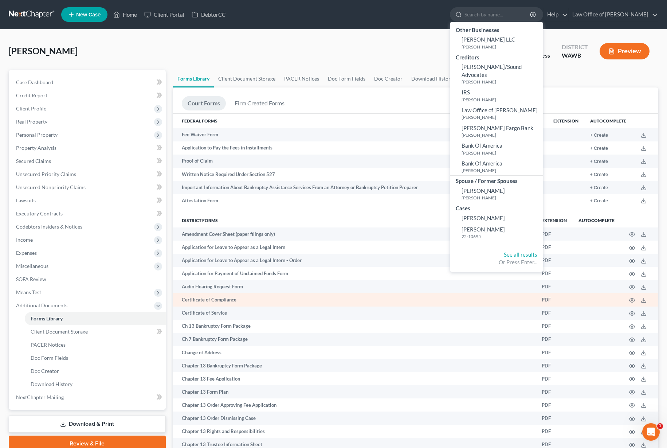
select select "6"
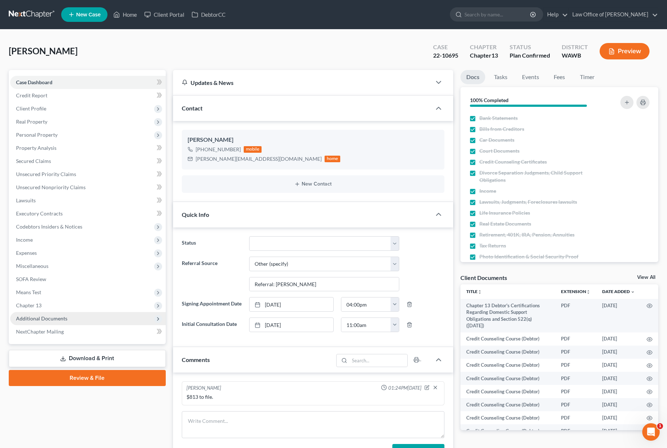
click at [73, 320] on span "Additional Documents" at bounding box center [88, 318] width 156 height 13
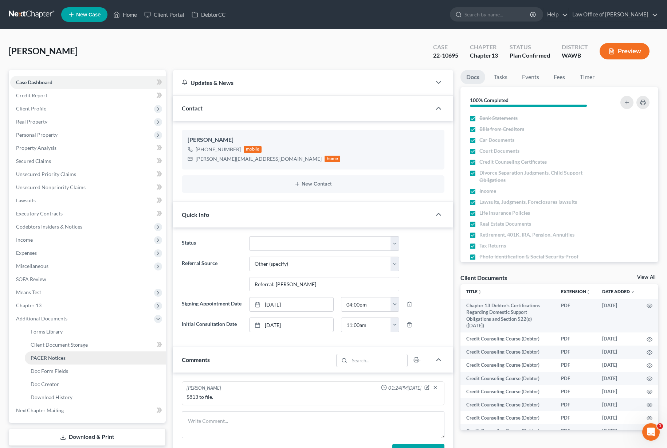
click at [66, 356] on link "PACER Notices" at bounding box center [95, 357] width 141 height 13
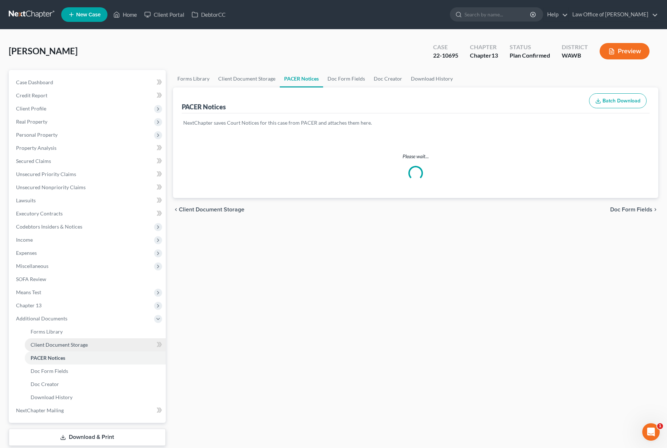
click at [67, 345] on span "Client Document Storage" at bounding box center [59, 344] width 57 height 6
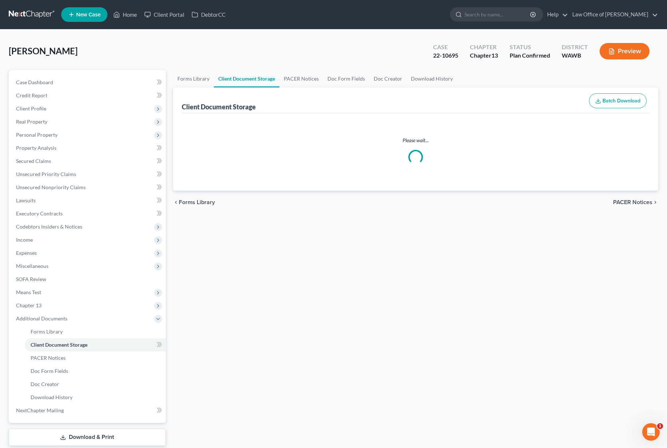
select select "0"
select select "3"
select select "0"
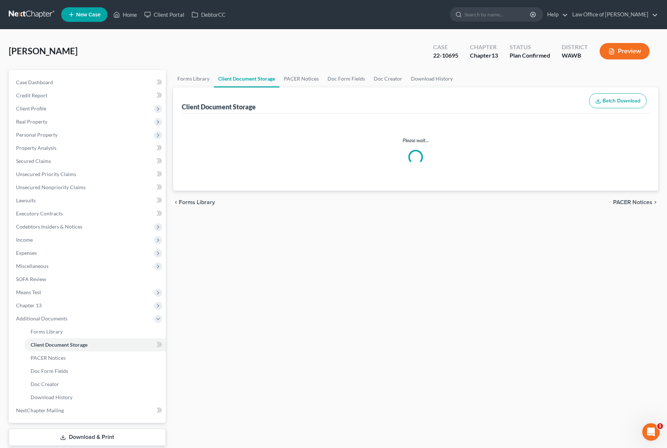
select select "0"
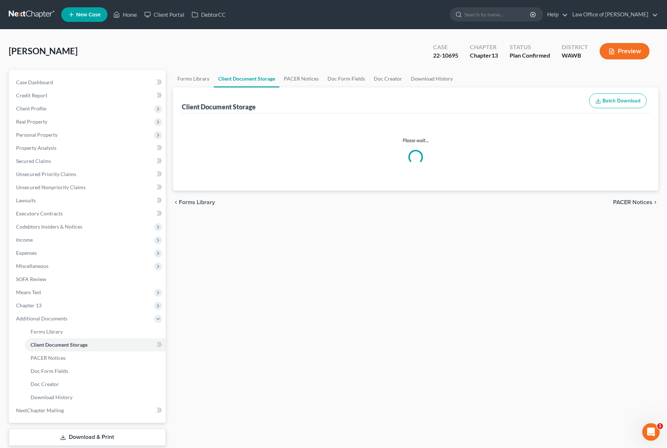
select select "0"
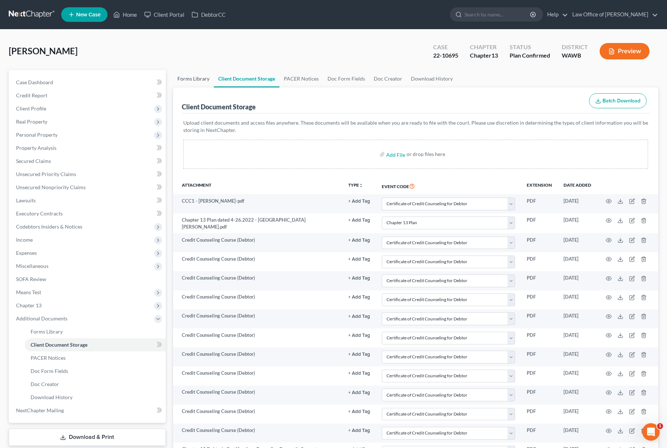
click at [190, 77] on link "Forms Library" at bounding box center [193, 78] width 41 height 17
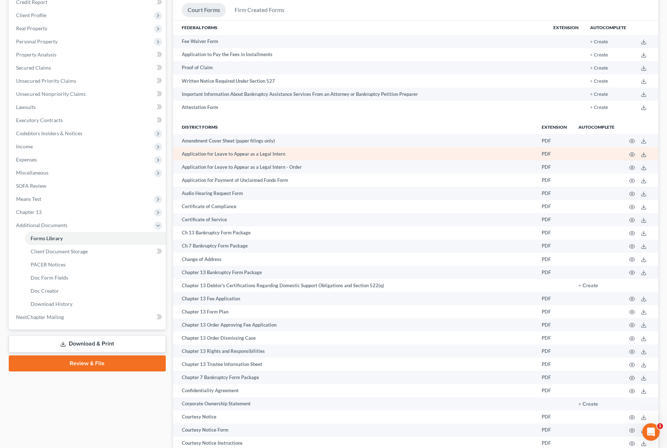
scroll to position [107, 0]
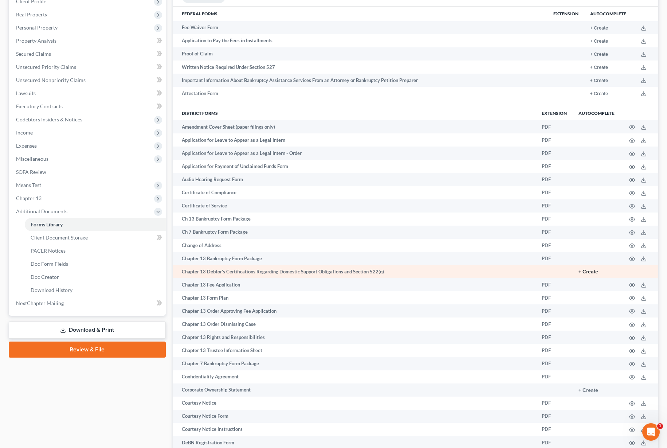
click at [593, 271] on button "+ Create" at bounding box center [589, 271] width 20 height 5
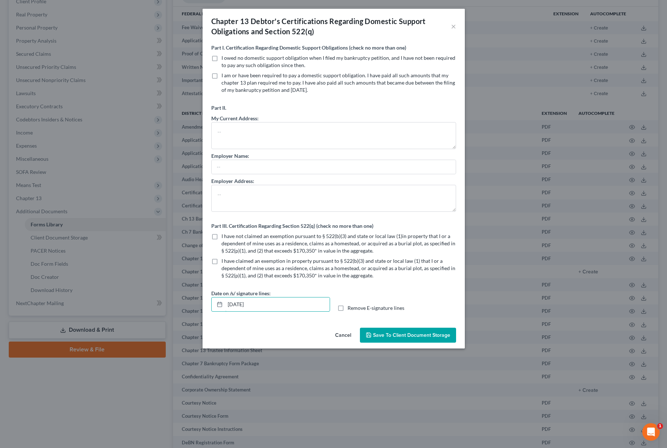
drag, startPoint x: 285, startPoint y: 306, endPoint x: 145, endPoint y: 290, distance: 140.1
click at [145, 290] on div "Chapter 13 Debtor's Certifications Regarding Domestic Support Obligations and S…" at bounding box center [333, 224] width 667 height 448
click at [379, 331] on button "Save to Client Document Storage" at bounding box center [408, 335] width 96 height 15
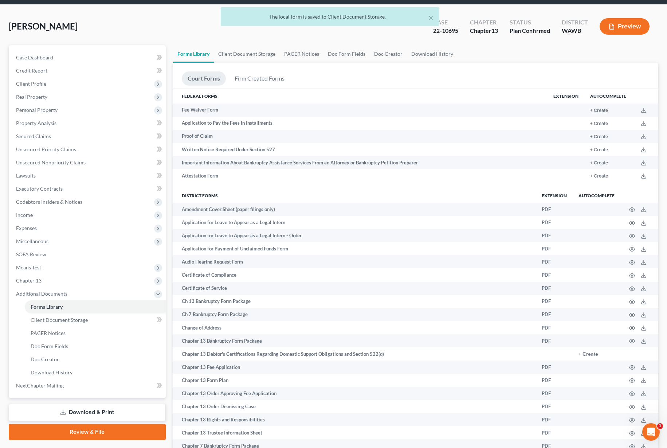
scroll to position [0, 0]
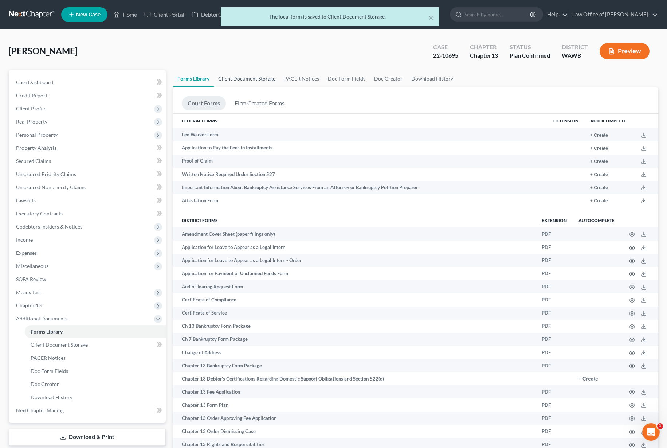
click at [254, 82] on link "Client Document Storage" at bounding box center [247, 78] width 66 height 17
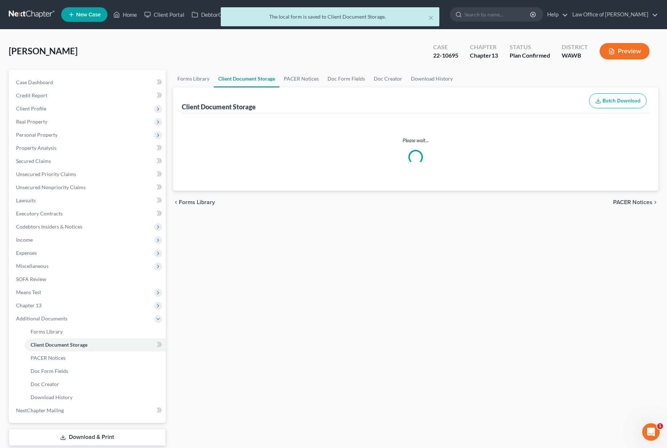
select select "0"
select select "3"
select select "0"
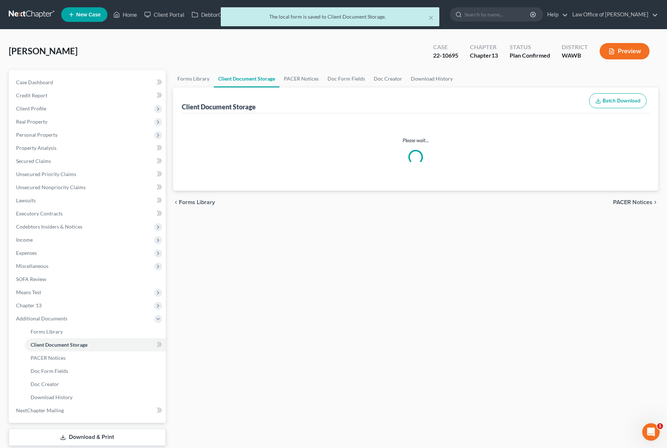
select select "0"
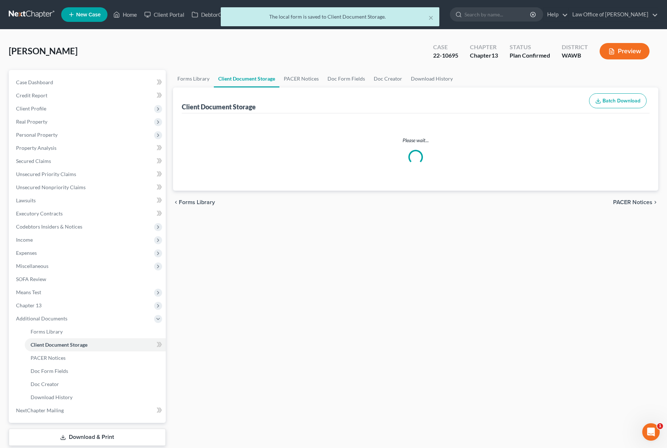
select select "0"
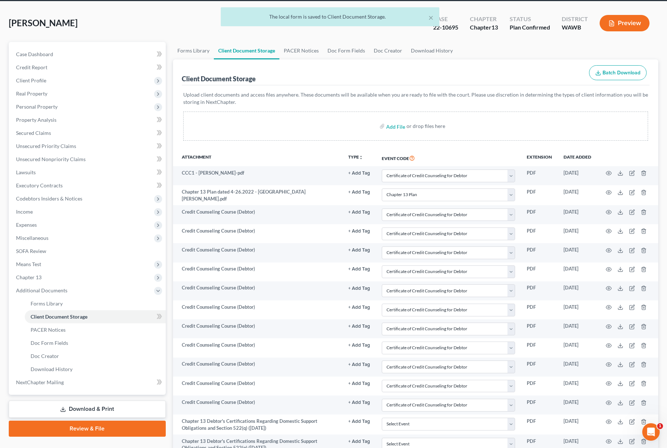
scroll to position [90, 0]
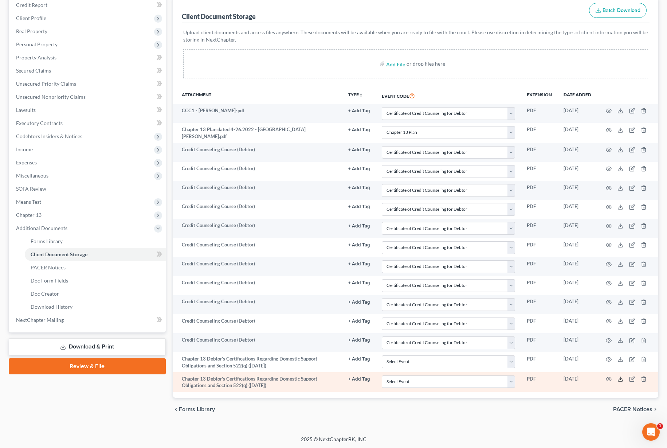
click at [620, 378] on icon at bounding box center [621, 379] width 6 height 6
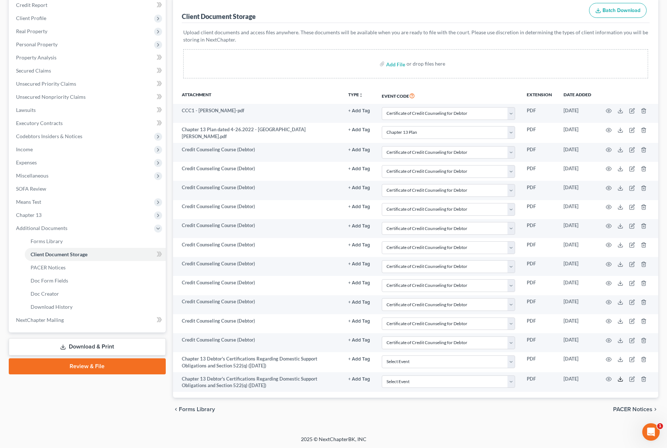
scroll to position [0, 0]
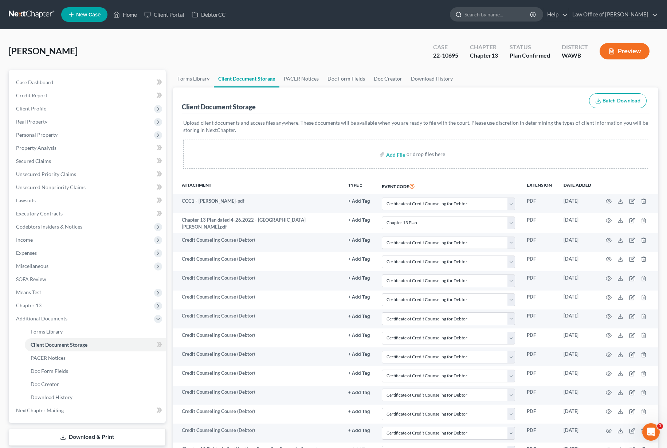
click at [504, 12] on input "search" at bounding box center [498, 14] width 67 height 13
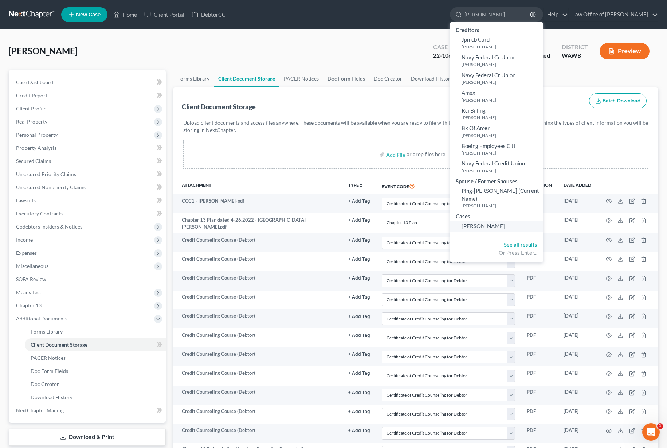
type input "hoskin"
click at [505, 223] on span "[PERSON_NAME]" at bounding box center [483, 226] width 43 height 7
select select "3"
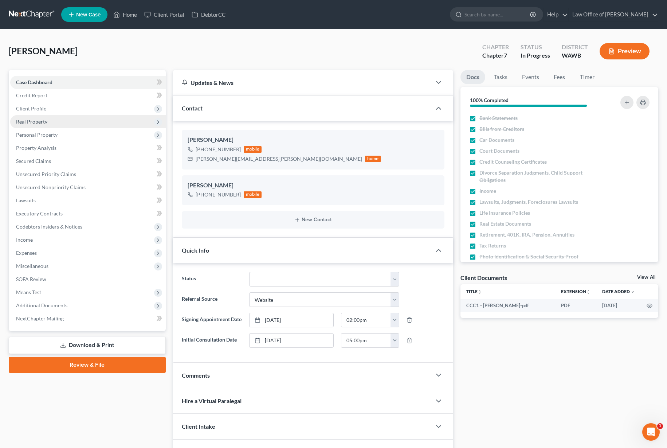
click at [89, 120] on span "Real Property" at bounding box center [88, 121] width 156 height 13
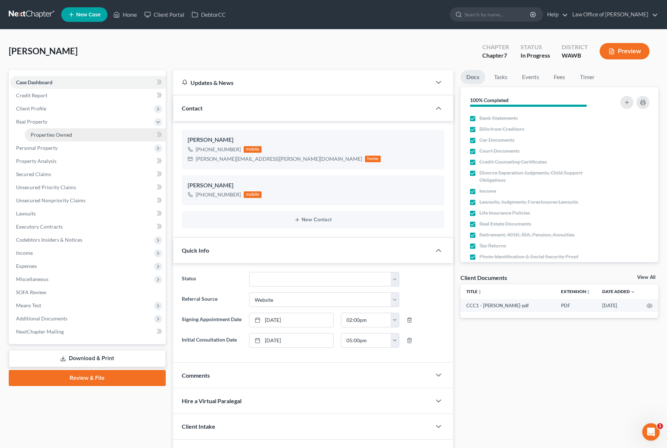
click at [86, 136] on link "Properties Owned" at bounding box center [95, 134] width 141 height 13
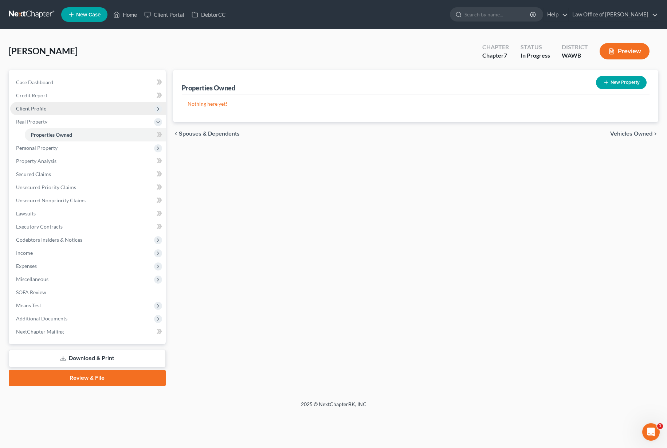
click at [74, 108] on span "Client Profile" at bounding box center [88, 108] width 156 height 13
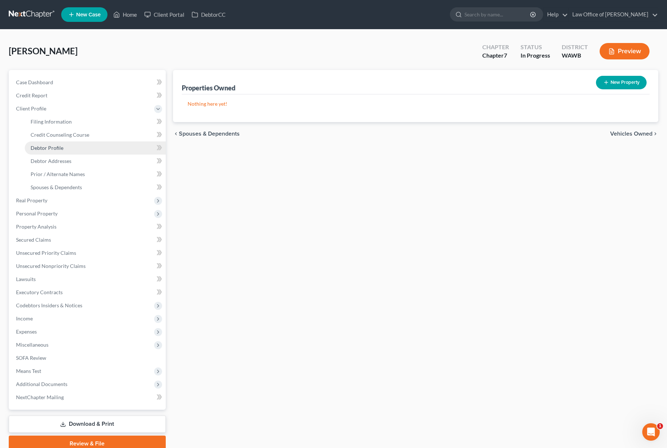
click at [70, 147] on link "Debtor Profile" at bounding box center [95, 147] width 141 height 13
select select "1"
select select "3"
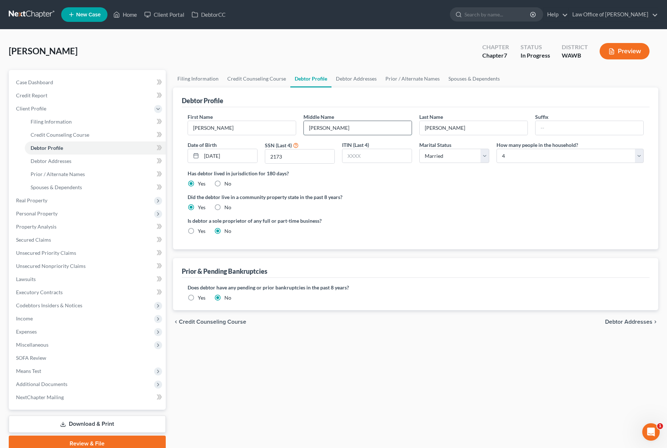
click at [336, 123] on input "Stewart" at bounding box center [358, 128] width 108 height 14
drag, startPoint x: 338, startPoint y: 129, endPoint x: 235, endPoint y: 109, distance: 104.3
click at [235, 109] on div "First Name Clance Middle Name Stewart Last Name Hoskin Suffix Date of Birth 03/…" at bounding box center [416, 178] width 468 height 142
type input "Stuart"
click at [32, 15] on link at bounding box center [32, 14] width 47 height 13
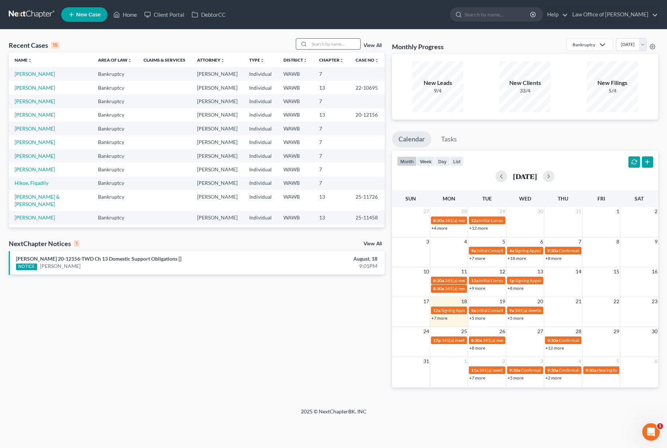
click at [344, 44] on input "search" at bounding box center [334, 44] width 51 height 11
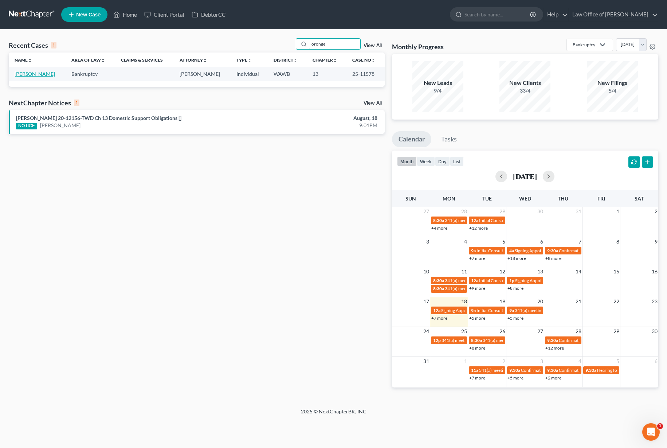
type input "oronge"
click at [36, 74] on link "Oronge, Timothy" at bounding box center [35, 74] width 40 height 6
select select "6"
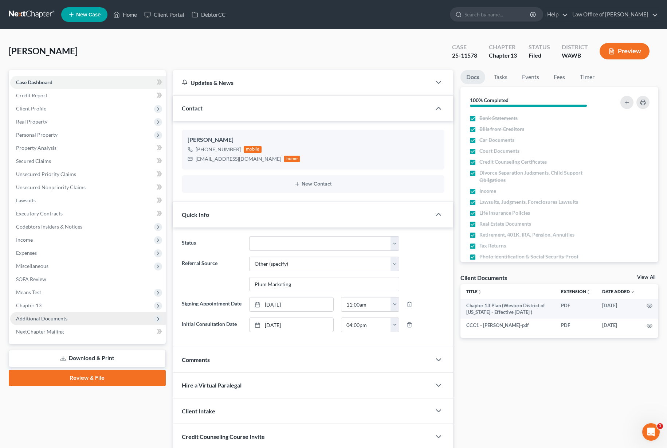
click at [55, 321] on span "Additional Documents" at bounding box center [41, 318] width 51 height 6
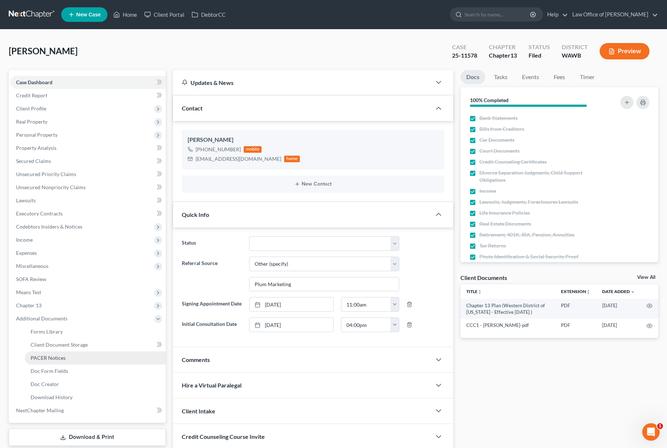
click at [56, 359] on span "PACER Notices" at bounding box center [48, 358] width 35 height 6
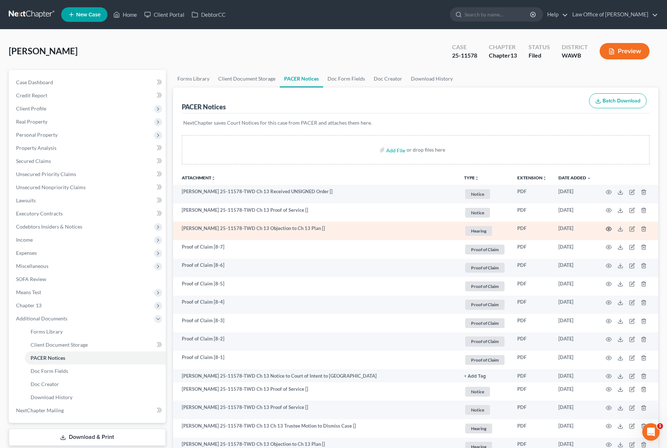
click at [611, 228] on icon "button" at bounding box center [609, 229] width 6 height 6
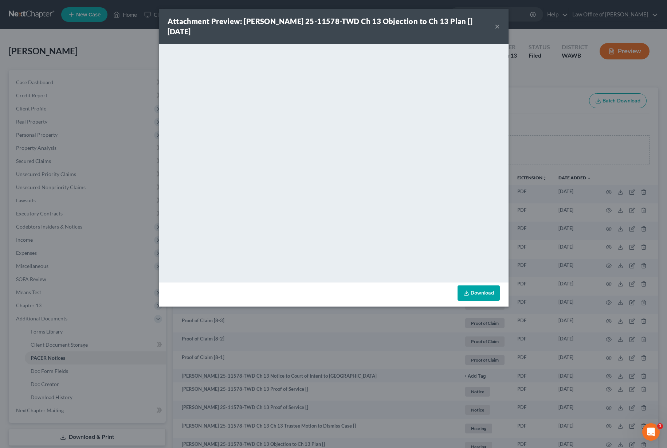
click at [198, 6] on div "Attachment Preview: Timothy Goro Oronge 25-11578-TWD Ch 13 Objection to Ch 13 P…" at bounding box center [333, 224] width 667 height 448
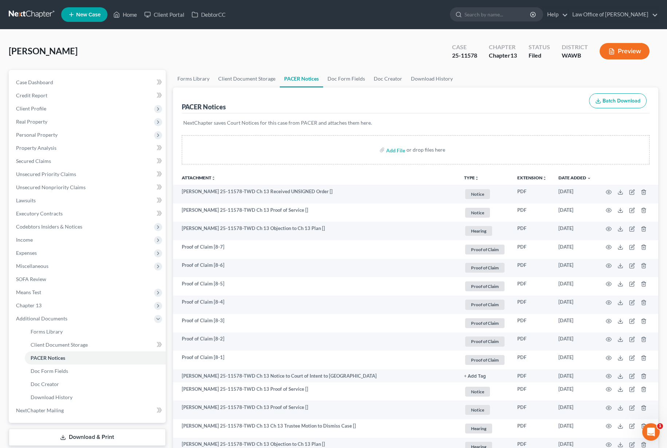
click at [46, 13] on link at bounding box center [32, 14] width 47 height 13
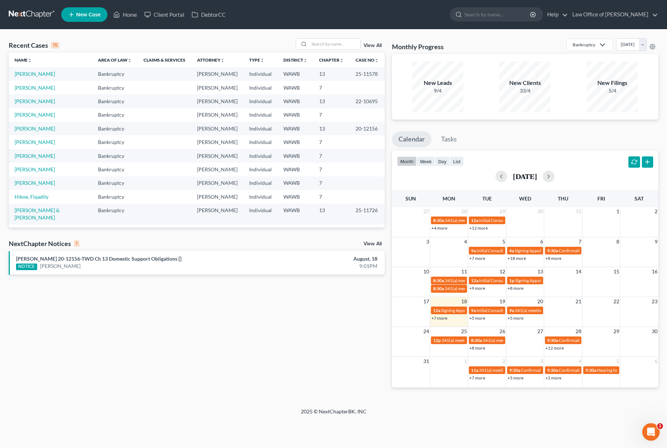
click at [370, 246] on div "View All" at bounding box center [374, 244] width 21 height 7
click at [371, 243] on link "View All" at bounding box center [373, 243] width 18 height 5
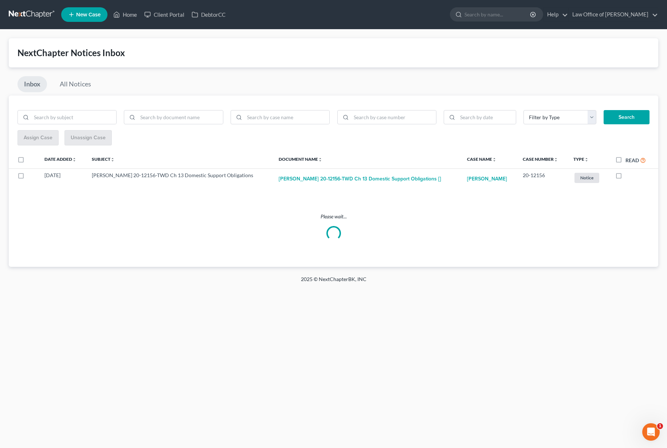
click at [626, 159] on label "Read" at bounding box center [636, 160] width 20 height 8
click at [629, 159] on input "Read" at bounding box center [631, 158] width 5 height 5
checkbox input "true"
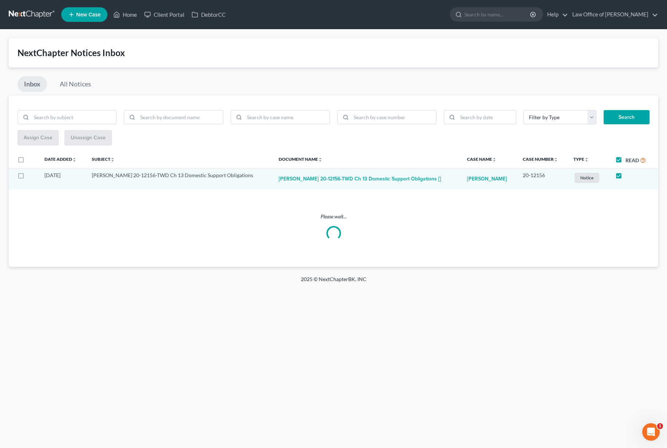
click at [626, 160] on label "Read" at bounding box center [636, 160] width 20 height 8
click at [629, 160] on input "Read" at bounding box center [631, 158] width 5 height 5
